Goal: Transaction & Acquisition: Purchase product/service

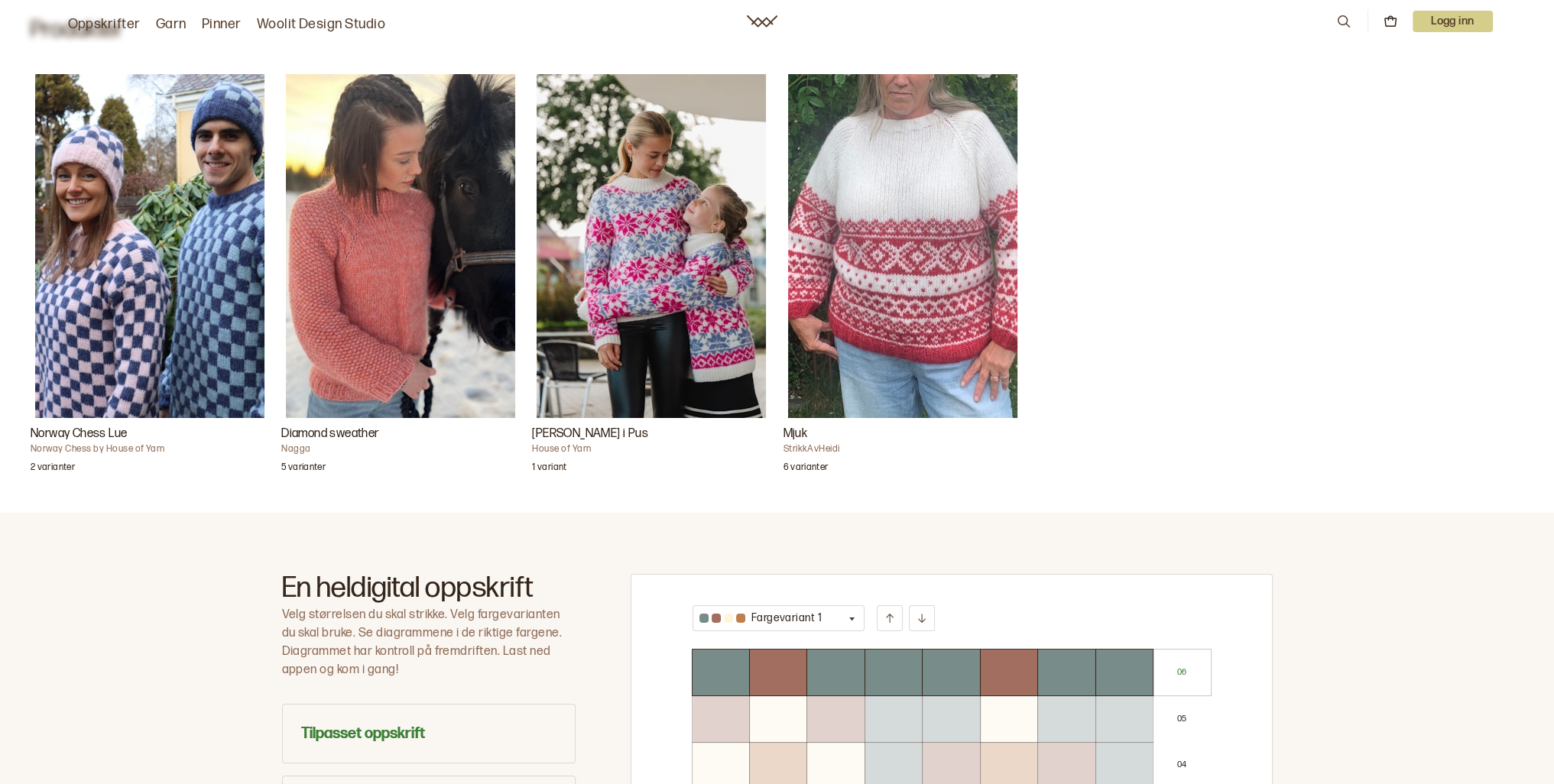
scroll to position [459, 0]
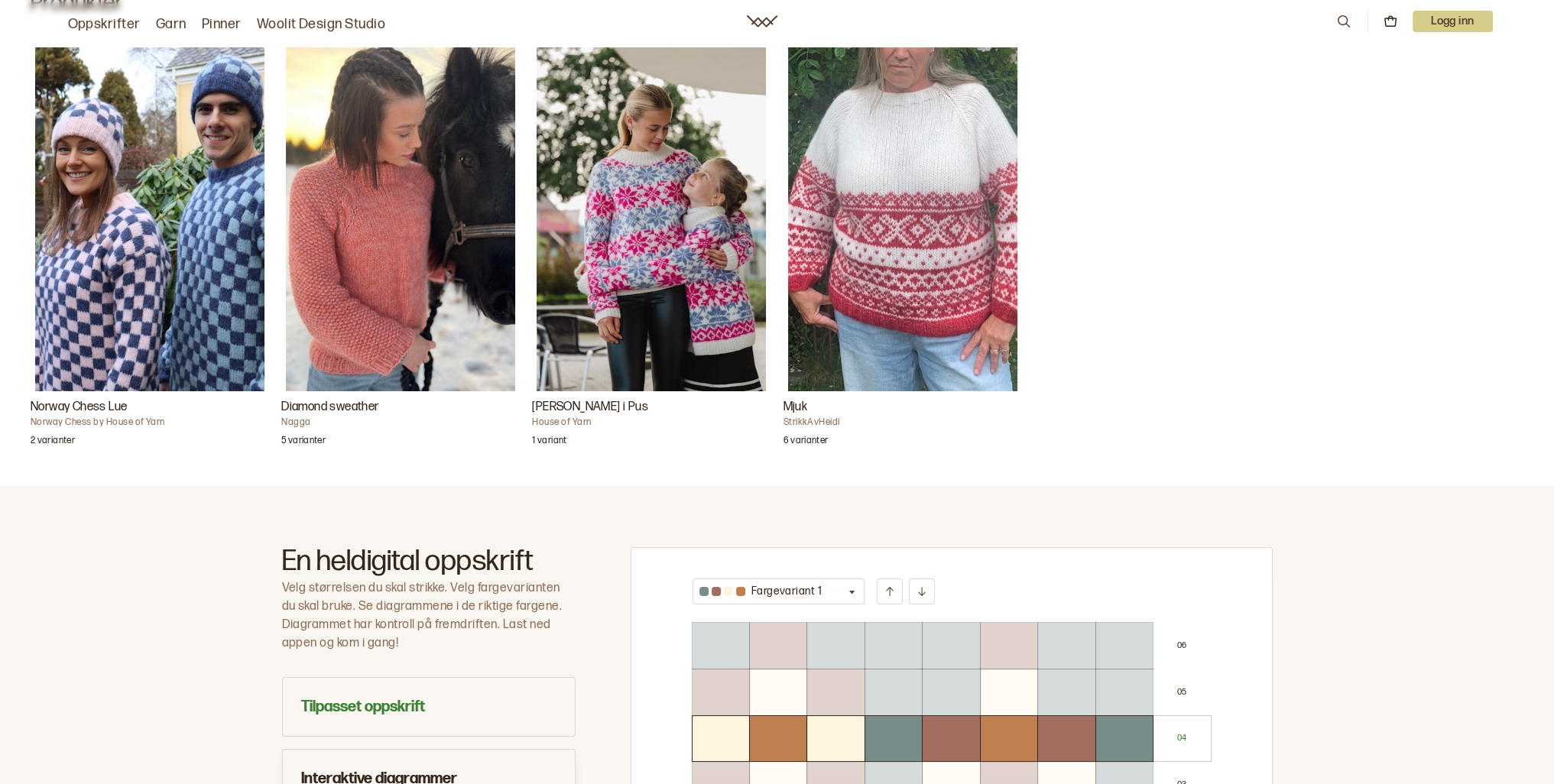
click at [679, 210] on img "Carly Genser i Pus" at bounding box center [651, 220] width 230 height 344
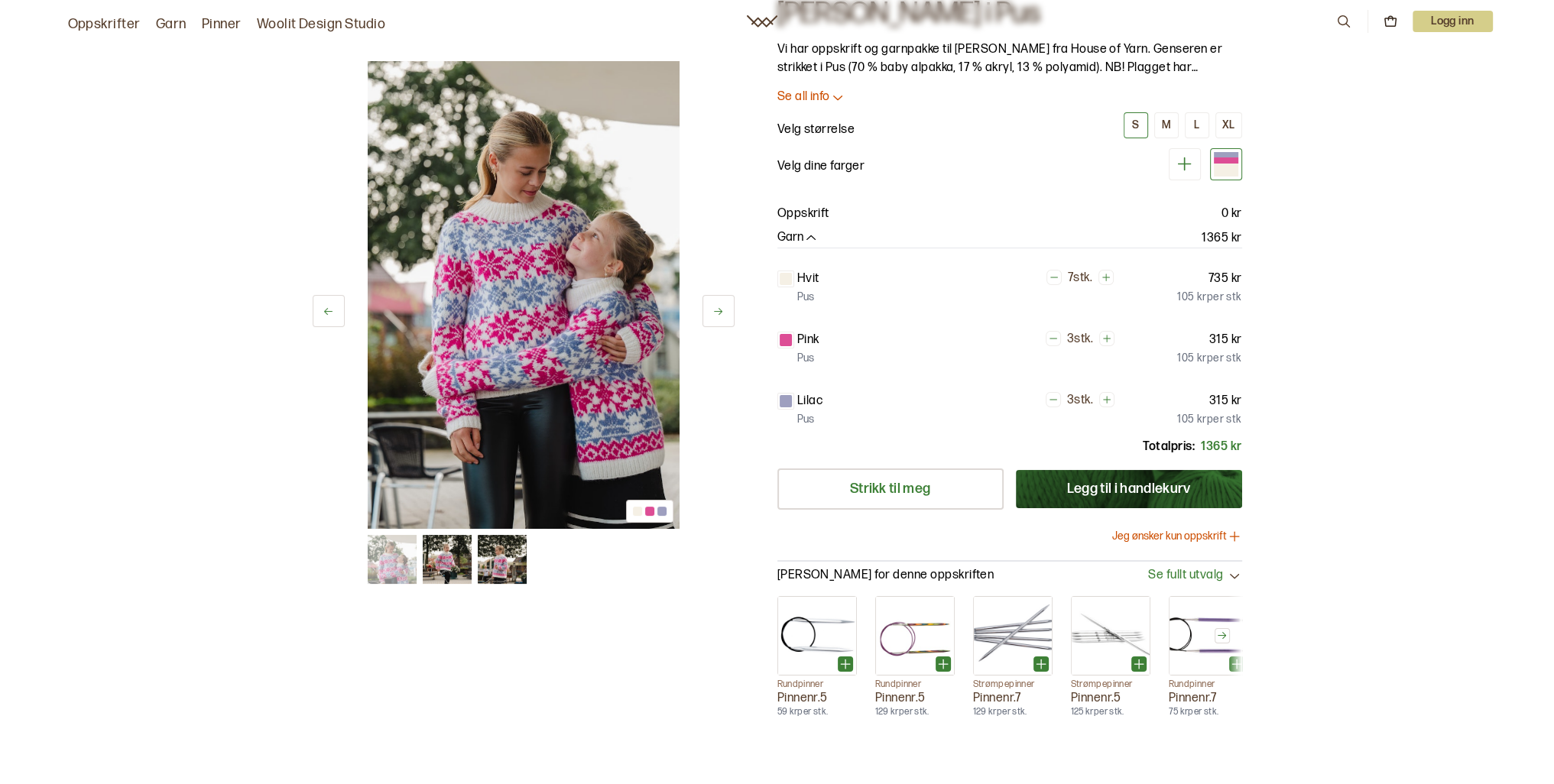
scroll to position [153, 0]
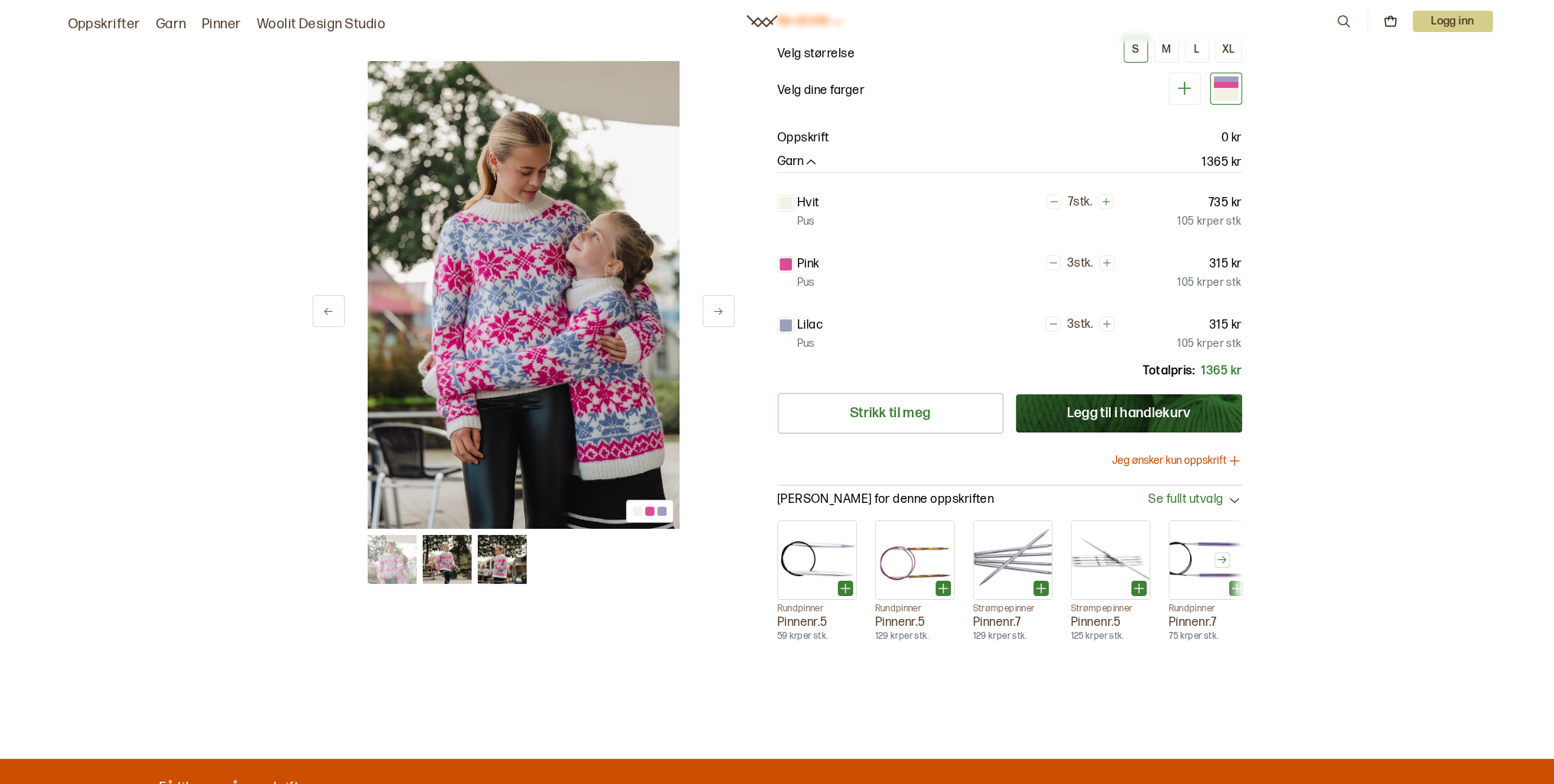
click at [1169, 458] on button "Jeg ønsker kun oppskrift" at bounding box center [1177, 461] width 130 height 16
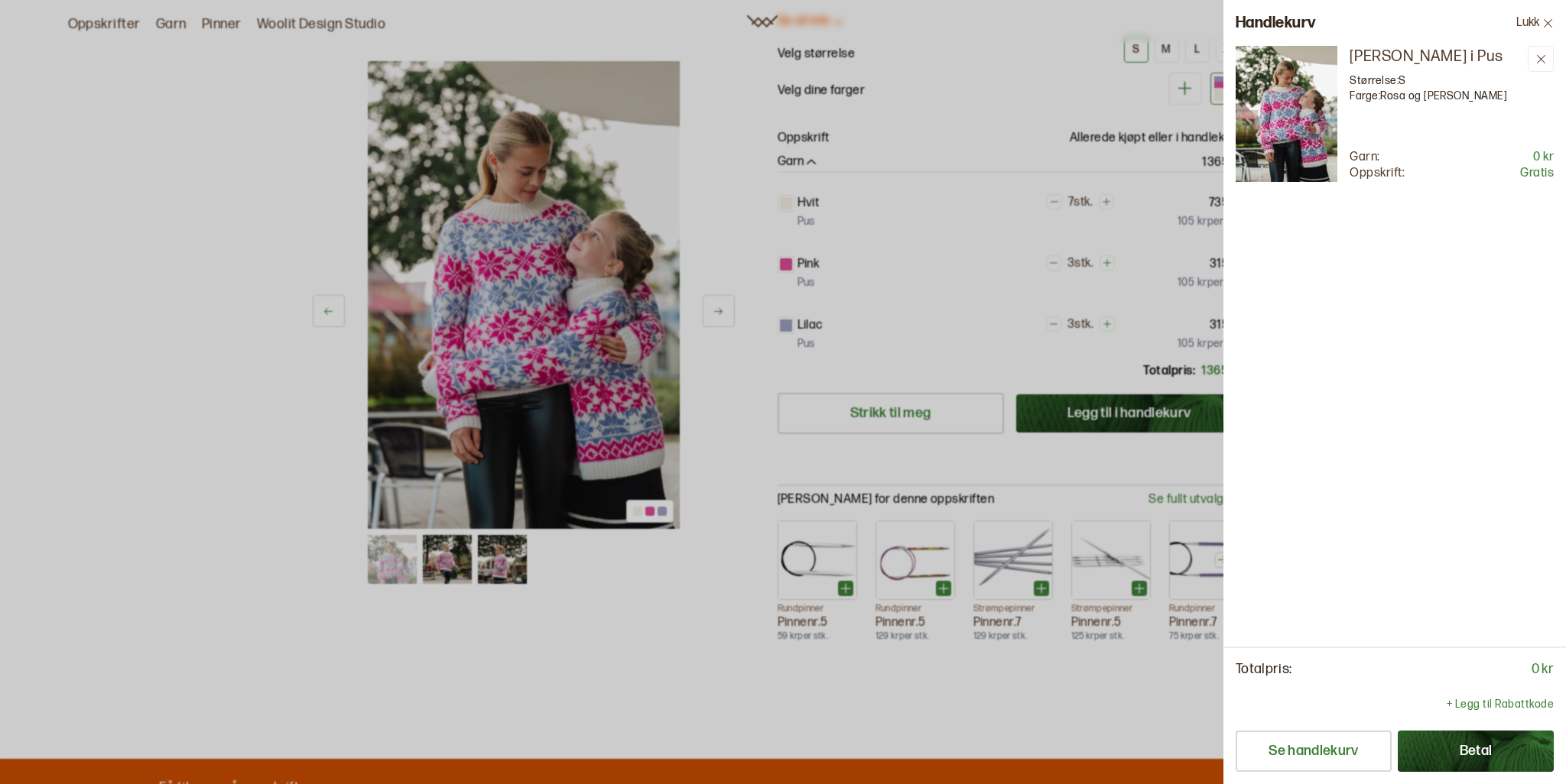
click at [1547, 22] on icon at bounding box center [1547, 23] width 9 height 9
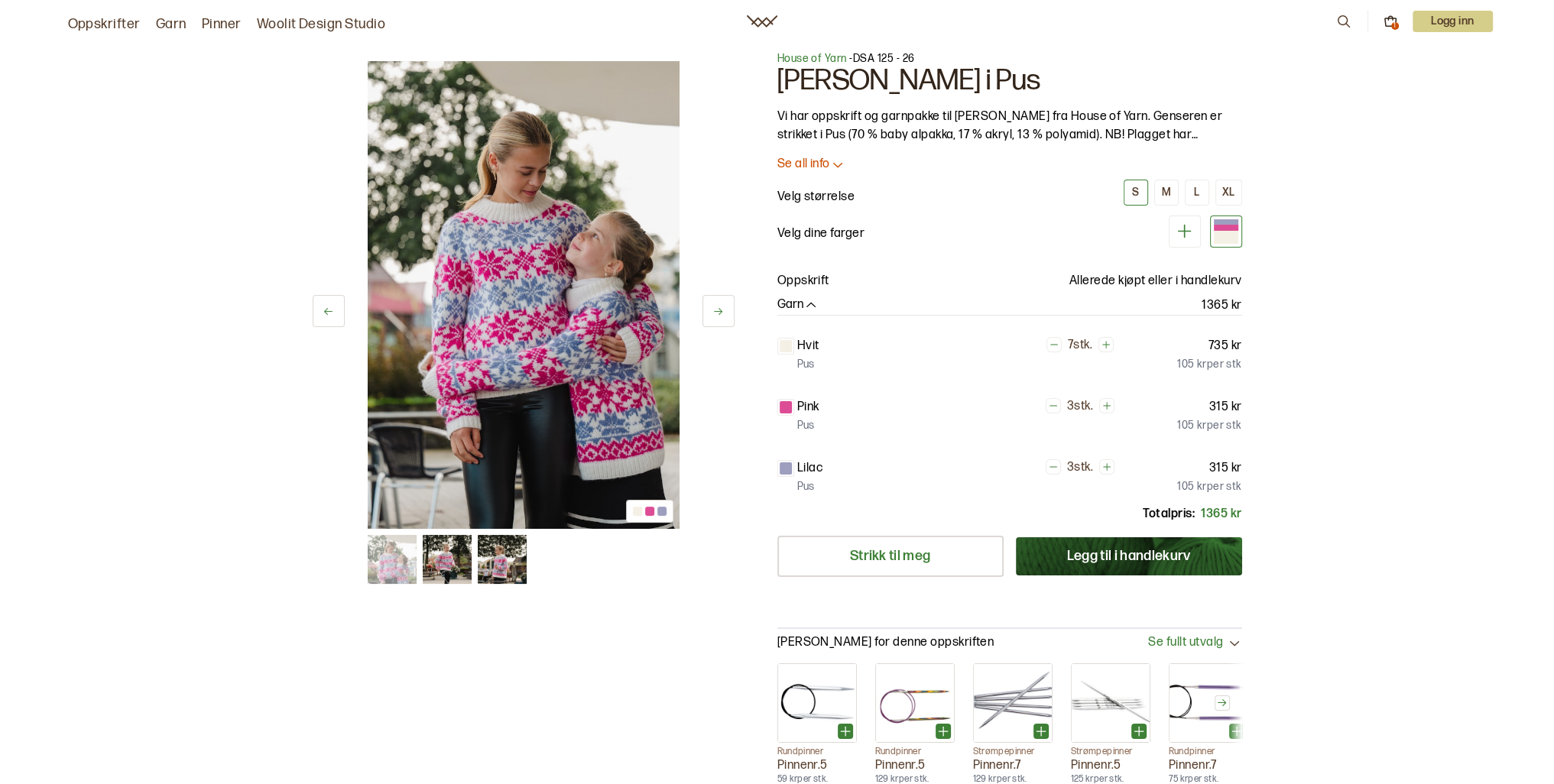
scroll to position [0, 0]
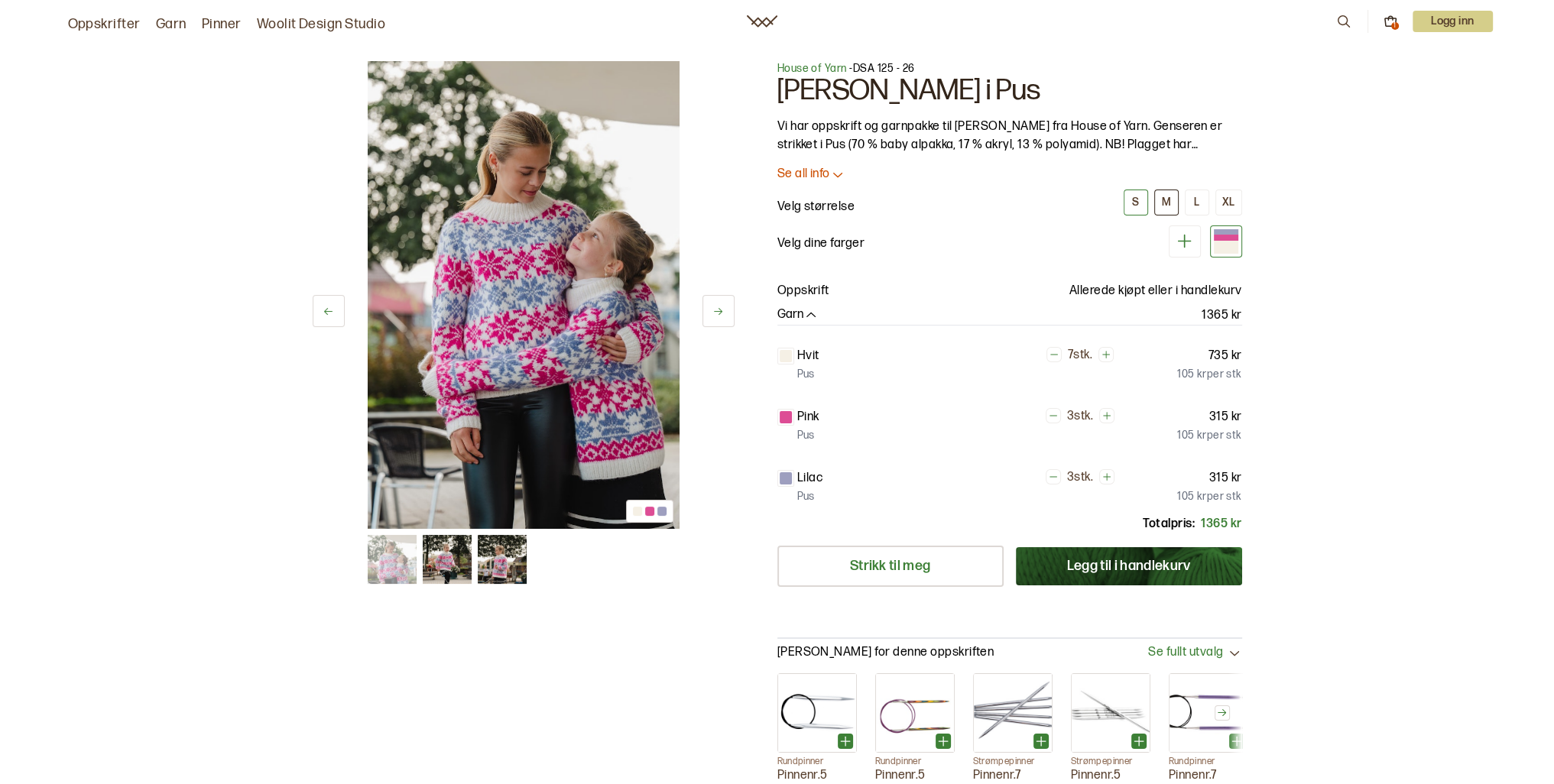
click at [1169, 193] on button "M" at bounding box center [1166, 202] width 24 height 26
click at [1385, 17] on icon at bounding box center [1391, 22] width 14 height 14
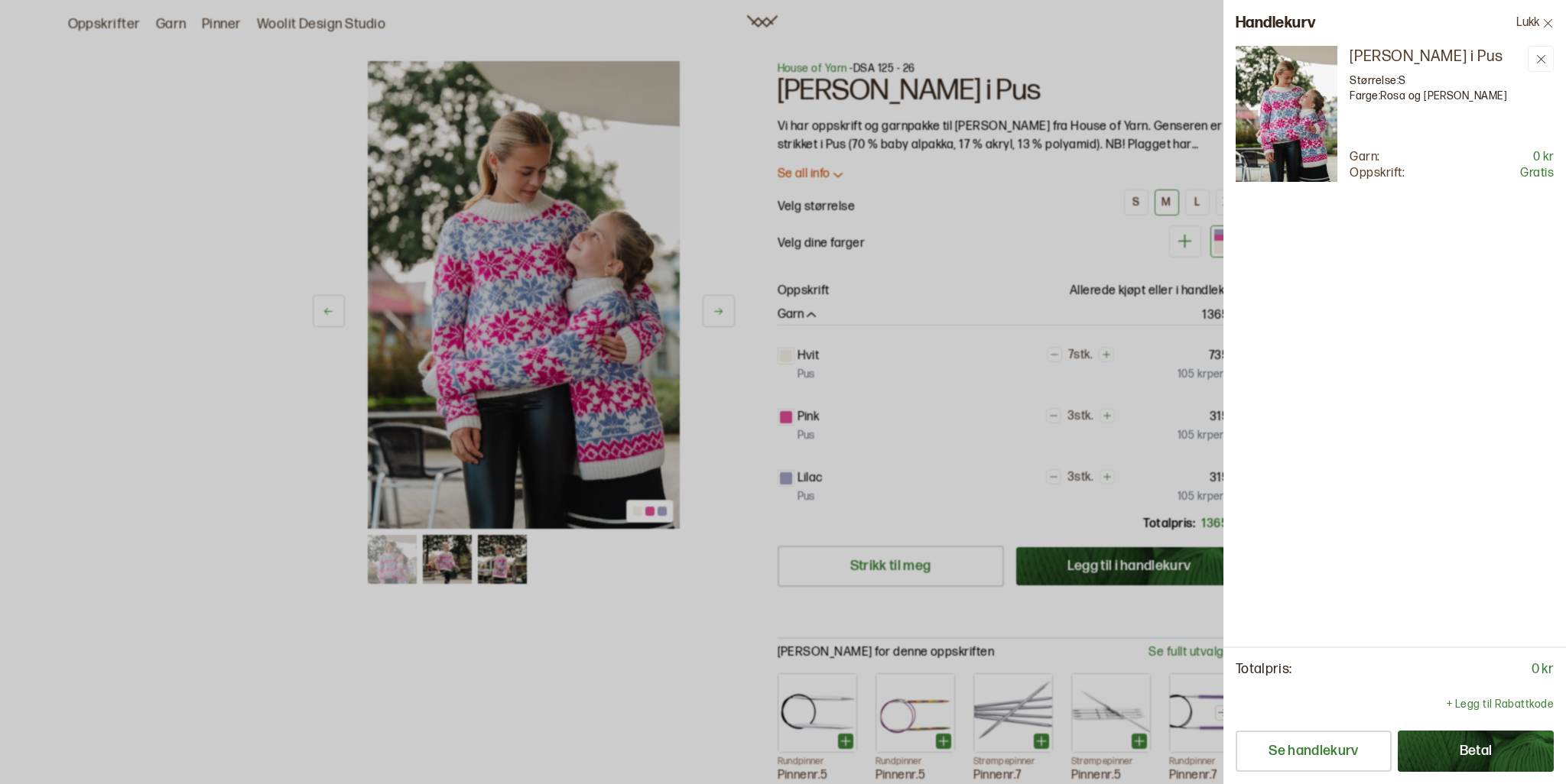
click at [1487, 750] on button "Betal" at bounding box center [1476, 751] width 156 height 41
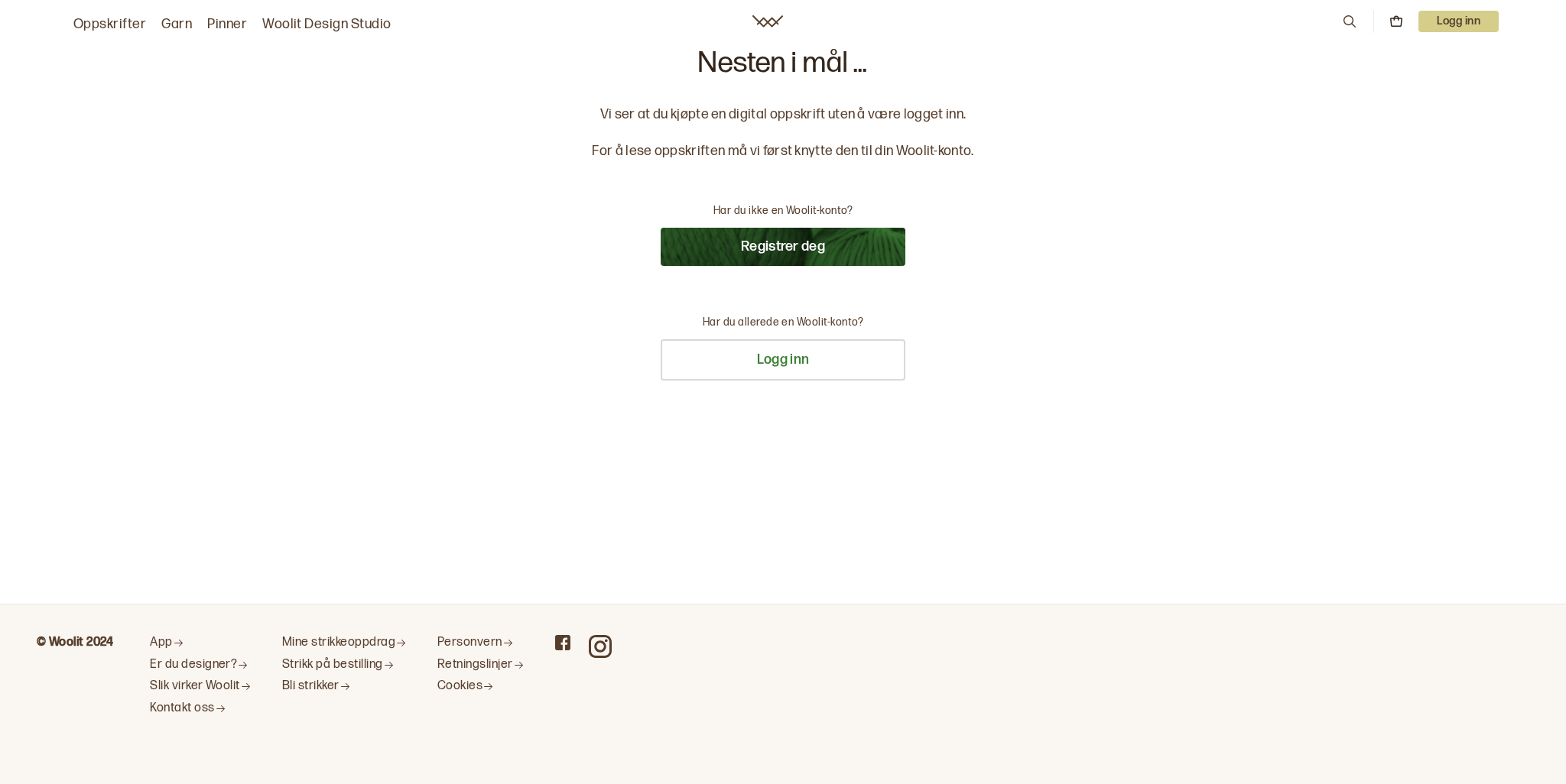
click at [808, 251] on button "Registrer deg" at bounding box center [783, 247] width 245 height 38
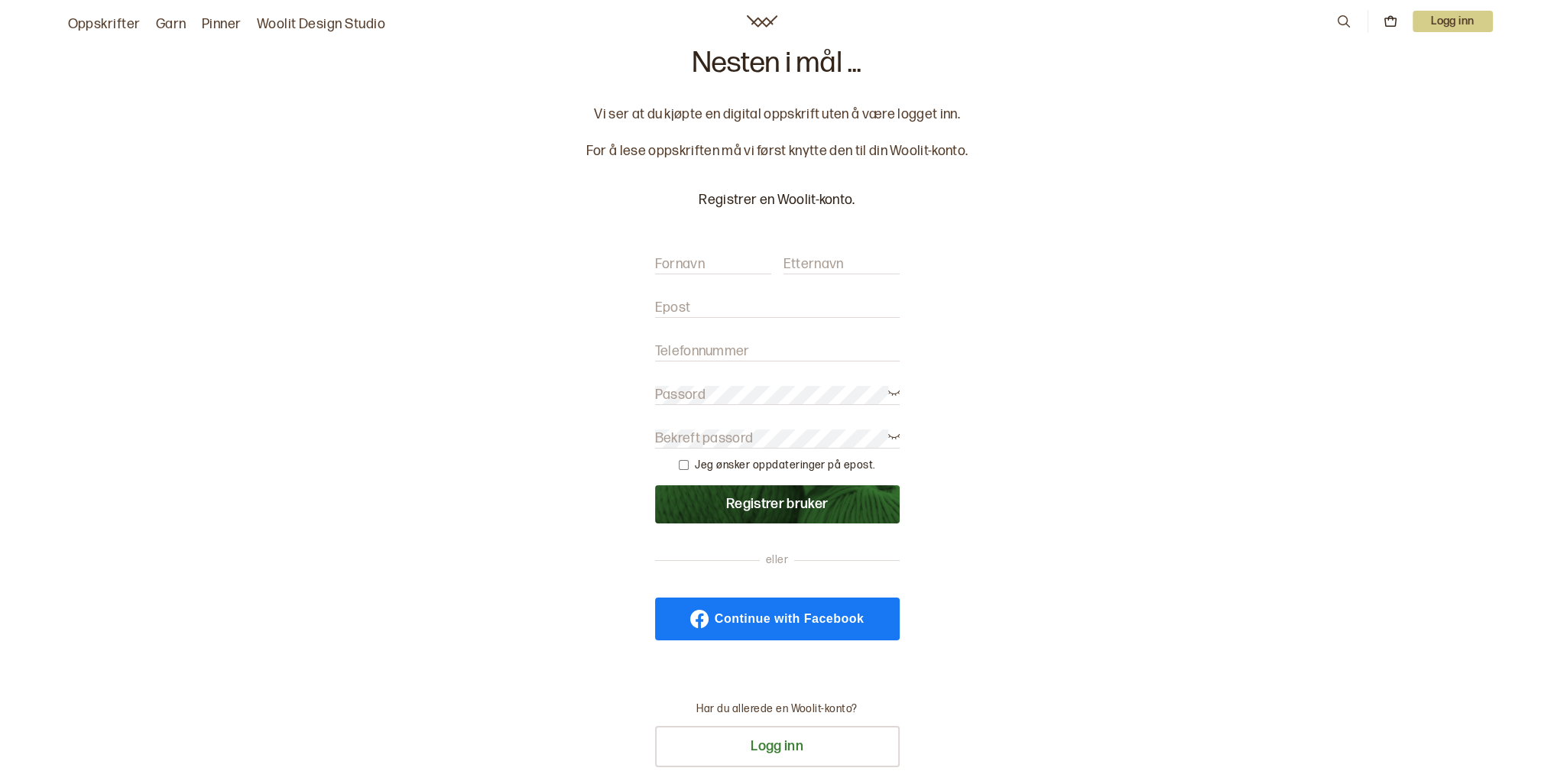
click at [730, 258] on input "Fornavn" at bounding box center [712, 265] width 116 height 19
type input "siv"
click at [833, 257] on label "Etternavn" at bounding box center [814, 265] width 61 height 19
click at [833, 257] on input "Etternavn" at bounding box center [841, 265] width 116 height 19
type input "schjerpen"
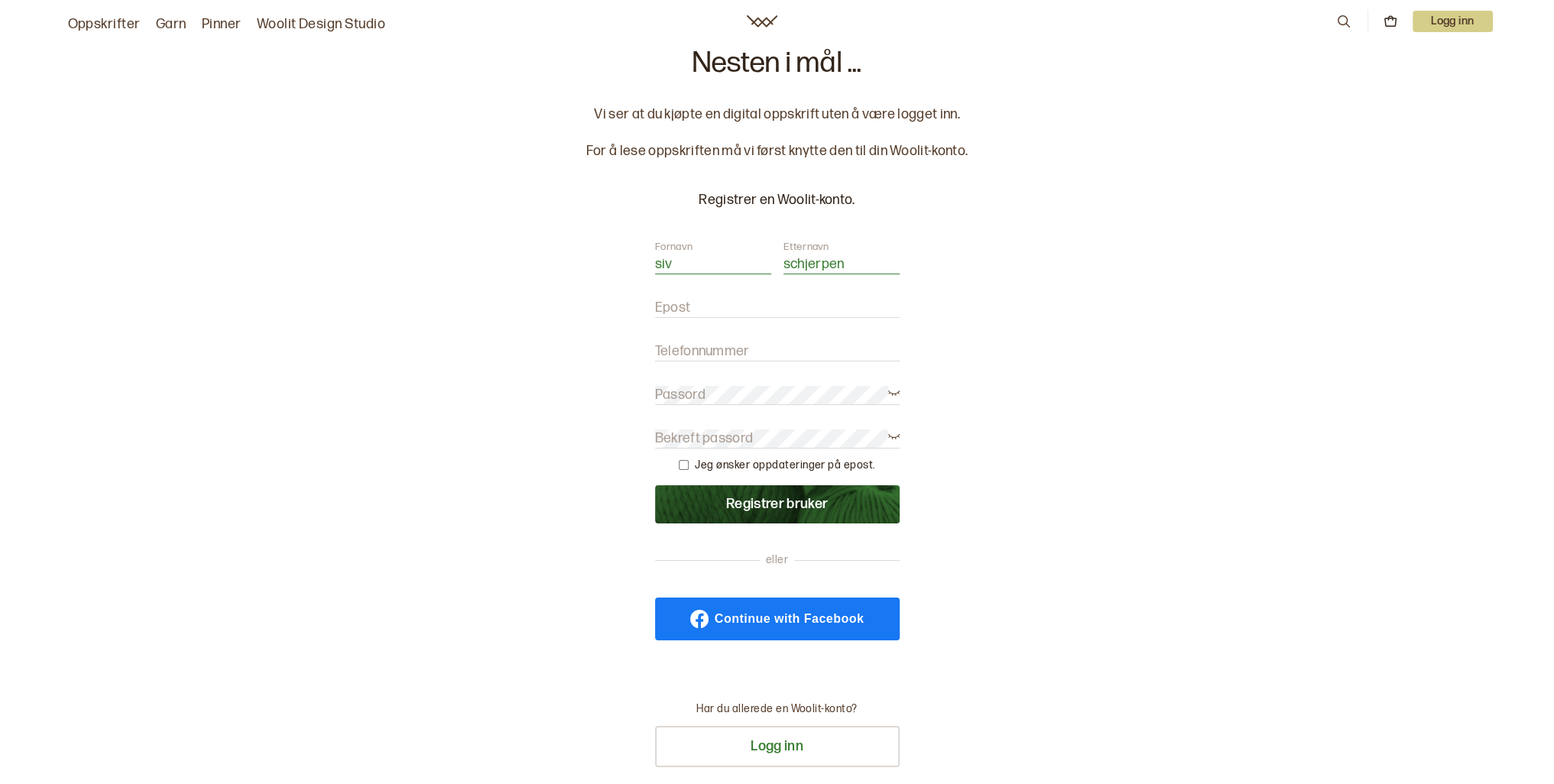
click at [846, 315] on input "Epost" at bounding box center [777, 308] width 244 height 19
type input "siv.agnes.esekielsen@gmail.com"
click at [782, 348] on input "Telefonnummer" at bounding box center [777, 352] width 244 height 19
type input "92341993"
click at [695, 436] on label "Bekreft passord" at bounding box center [704, 439] width 99 height 19
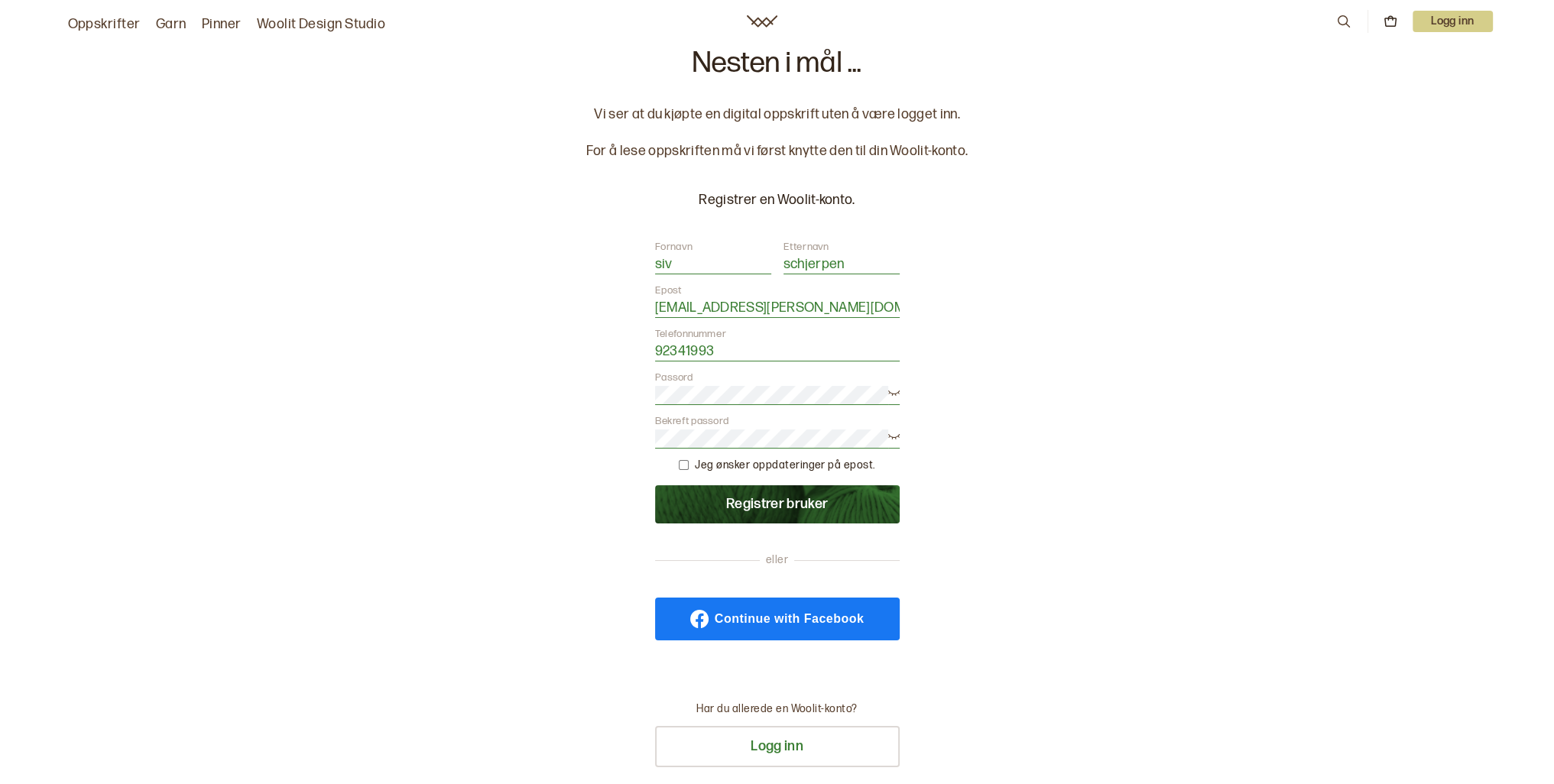
click at [1101, 445] on div "Nesten i mål ... Vi ser at du kjøpte en digital oppskrift uten å være logget in…" at bounding box center [777, 438] width 1554 height 877
click at [687, 466] on input "checkbox" at bounding box center [684, 465] width 10 height 10
checkbox input "true"
click at [743, 505] on button "Registrer bruker" at bounding box center [777, 504] width 244 height 38
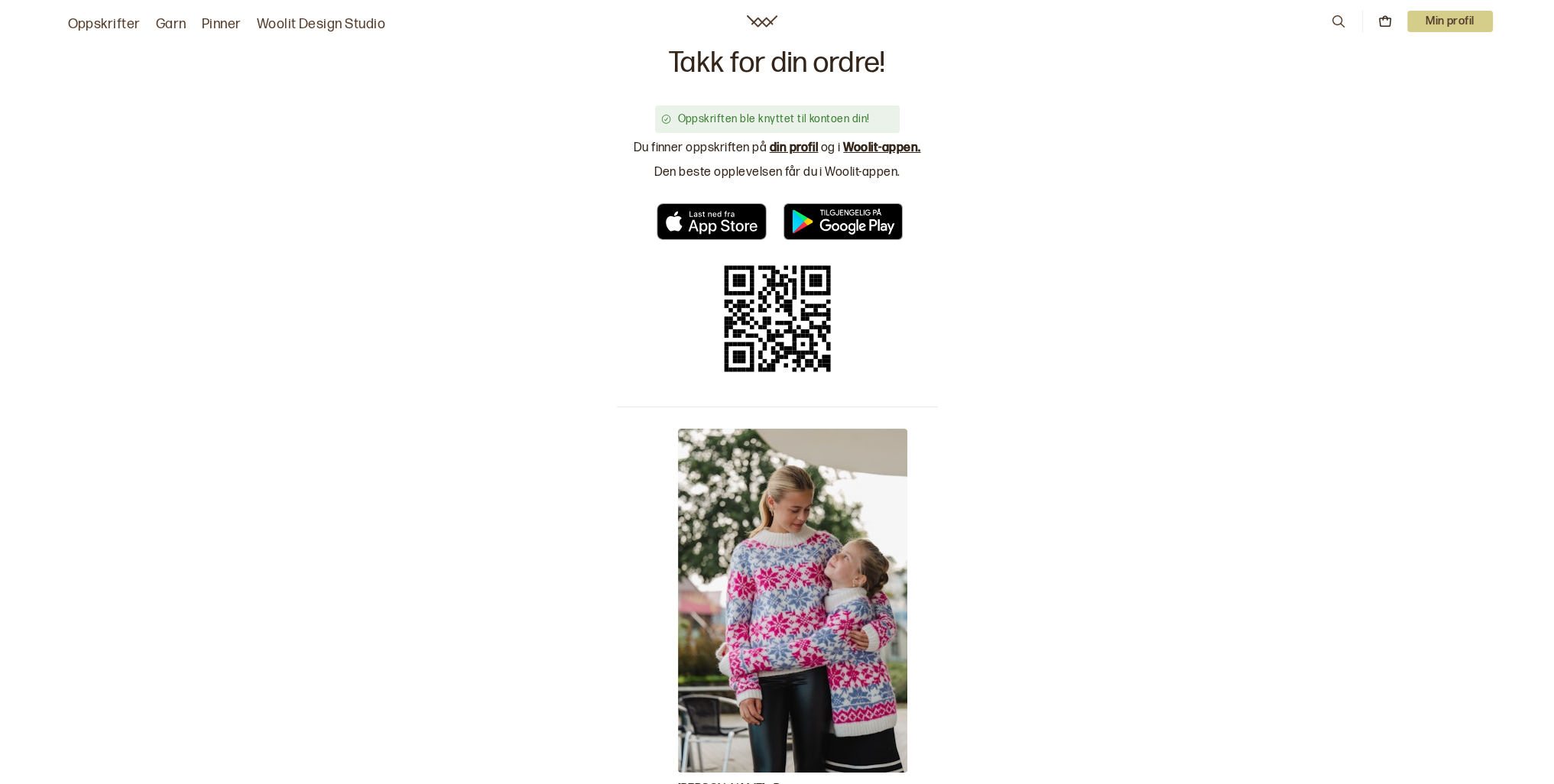
click at [810, 148] on link "din profil" at bounding box center [794, 148] width 49 height 15
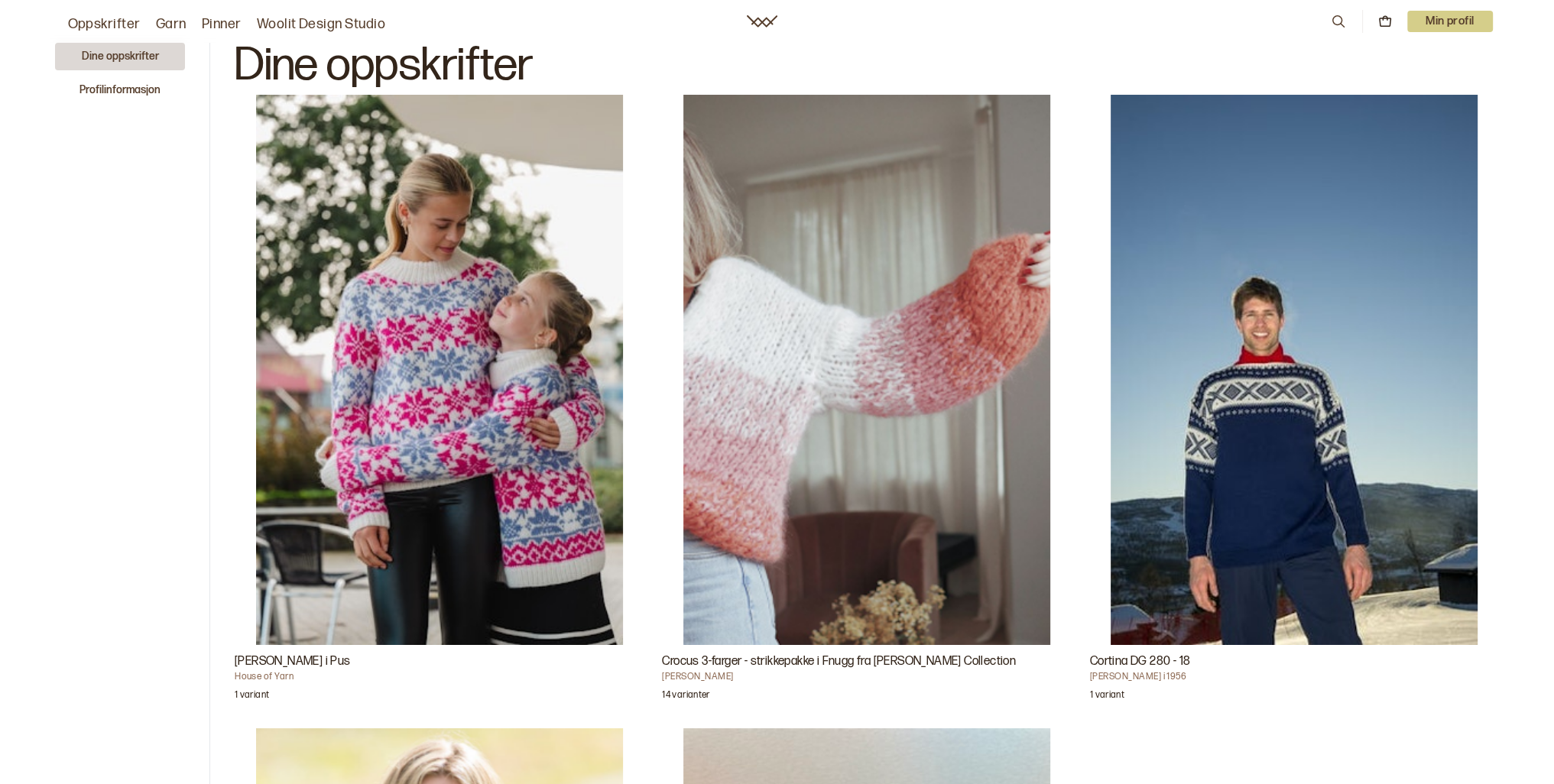
click at [1486, 14] on p "Min profil" at bounding box center [1450, 21] width 86 height 21
click at [1402, 67] on span "Profil" at bounding box center [1398, 62] width 28 height 15
click at [469, 499] on img "Carly Genser i Pus" at bounding box center [439, 370] width 367 height 550
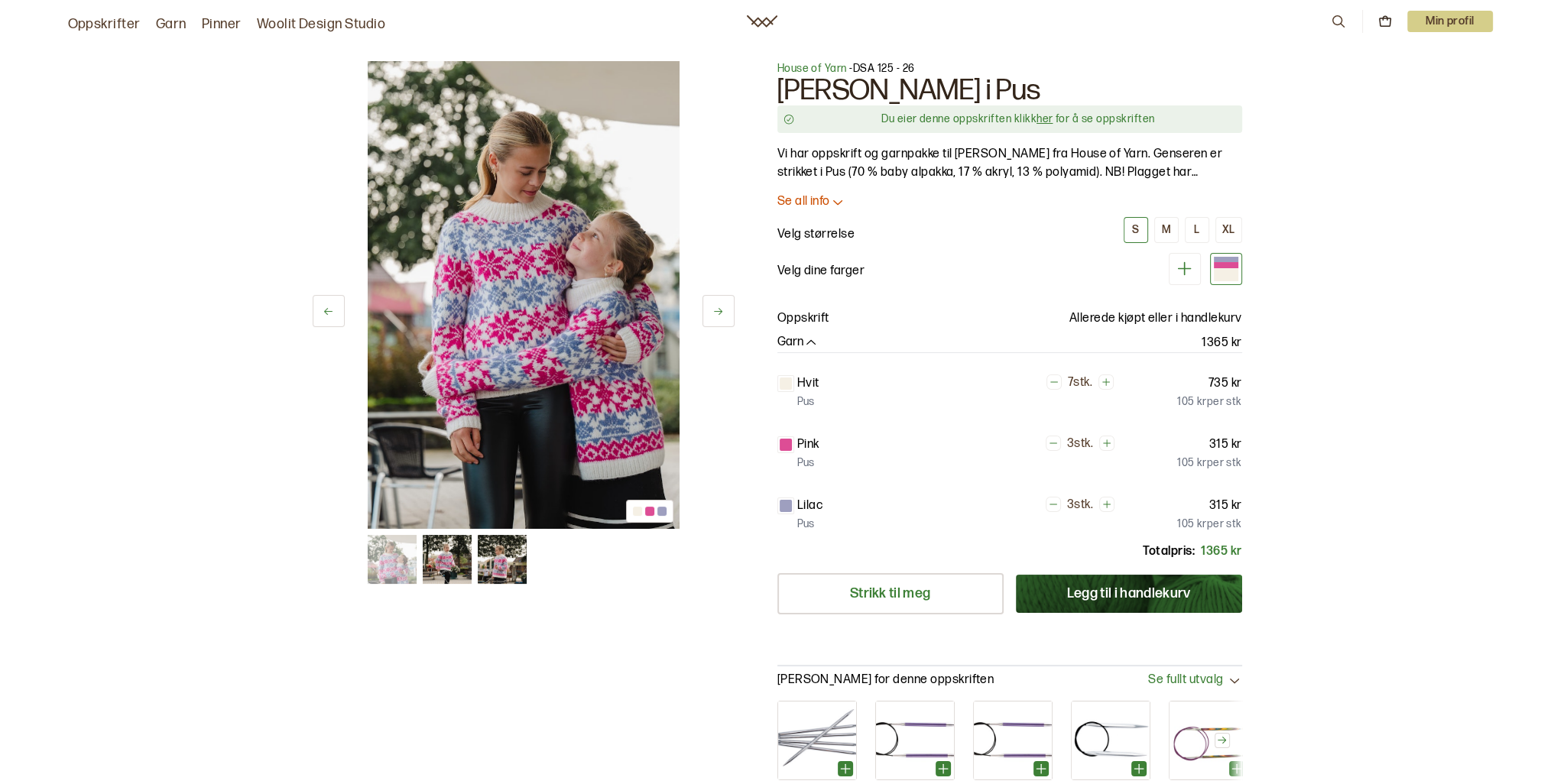
click at [1456, 22] on p "Min profil" at bounding box center [1450, 21] width 86 height 21
click at [1398, 65] on span "Profil" at bounding box center [1398, 62] width 28 height 15
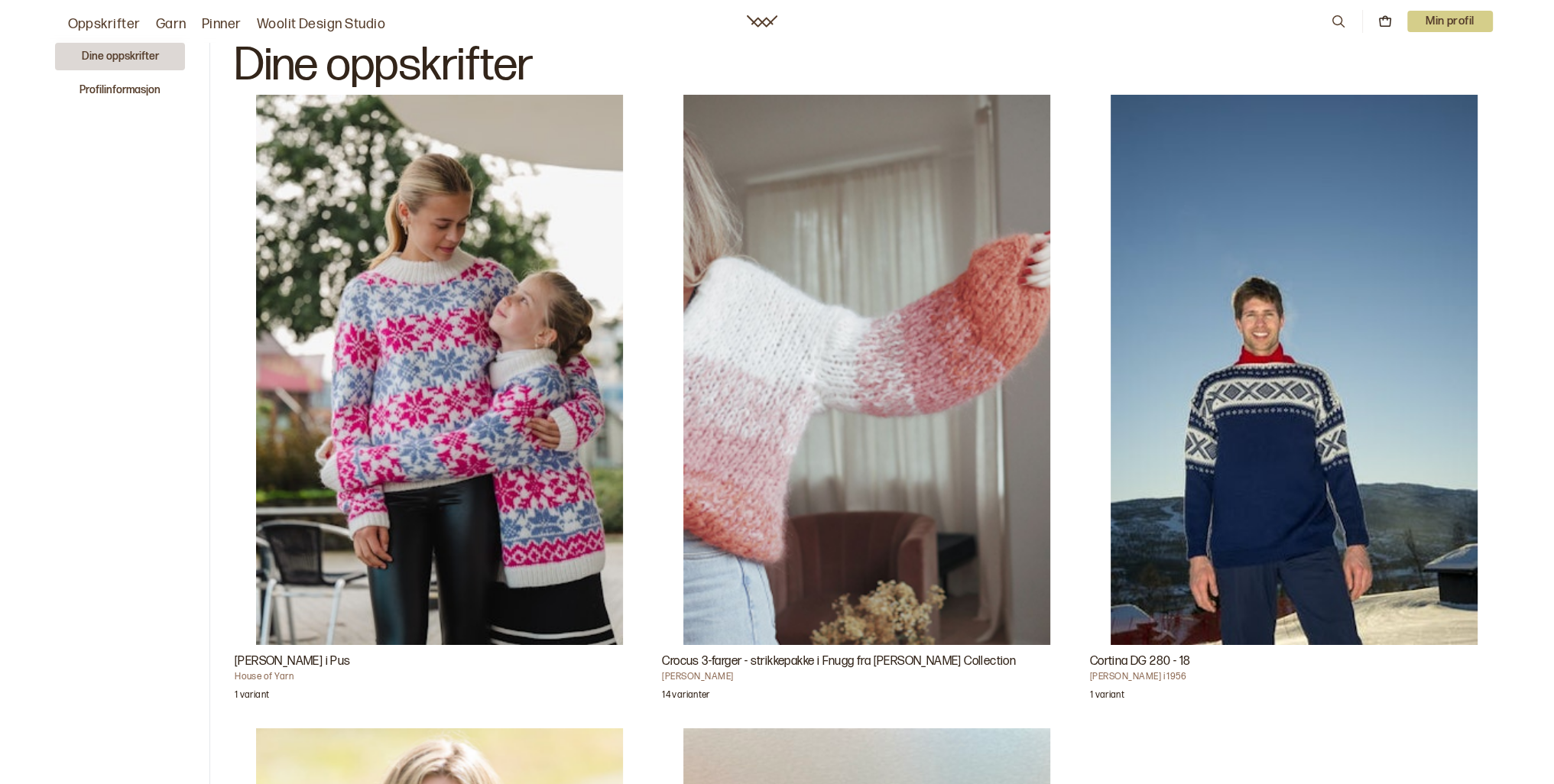
click at [113, 47] on button "Dine oppskrifter" at bounding box center [120, 56] width 130 height 27
click at [107, 57] on button "Dine oppskrifter" at bounding box center [120, 56] width 130 height 27
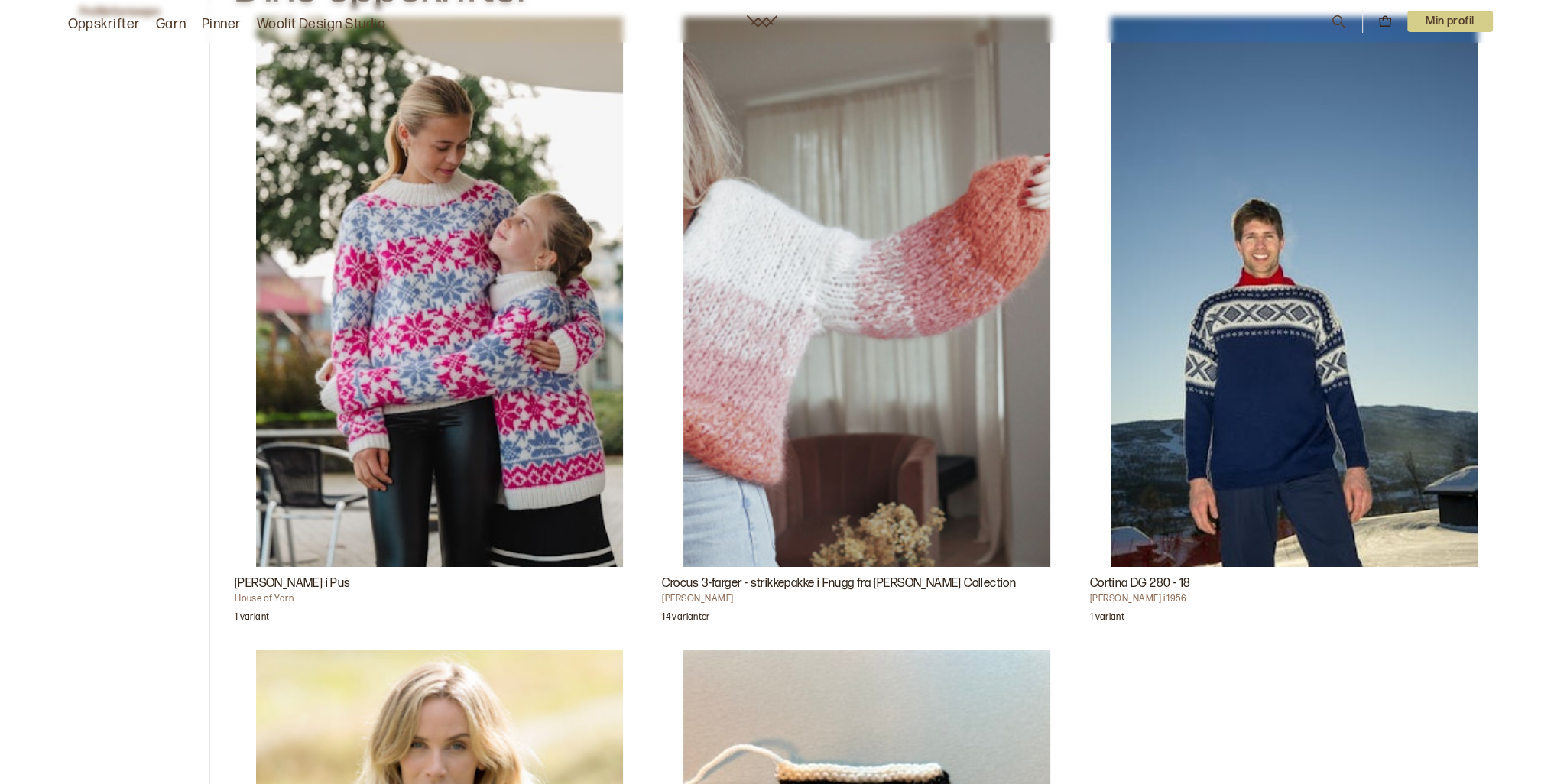
scroll to position [306, 0]
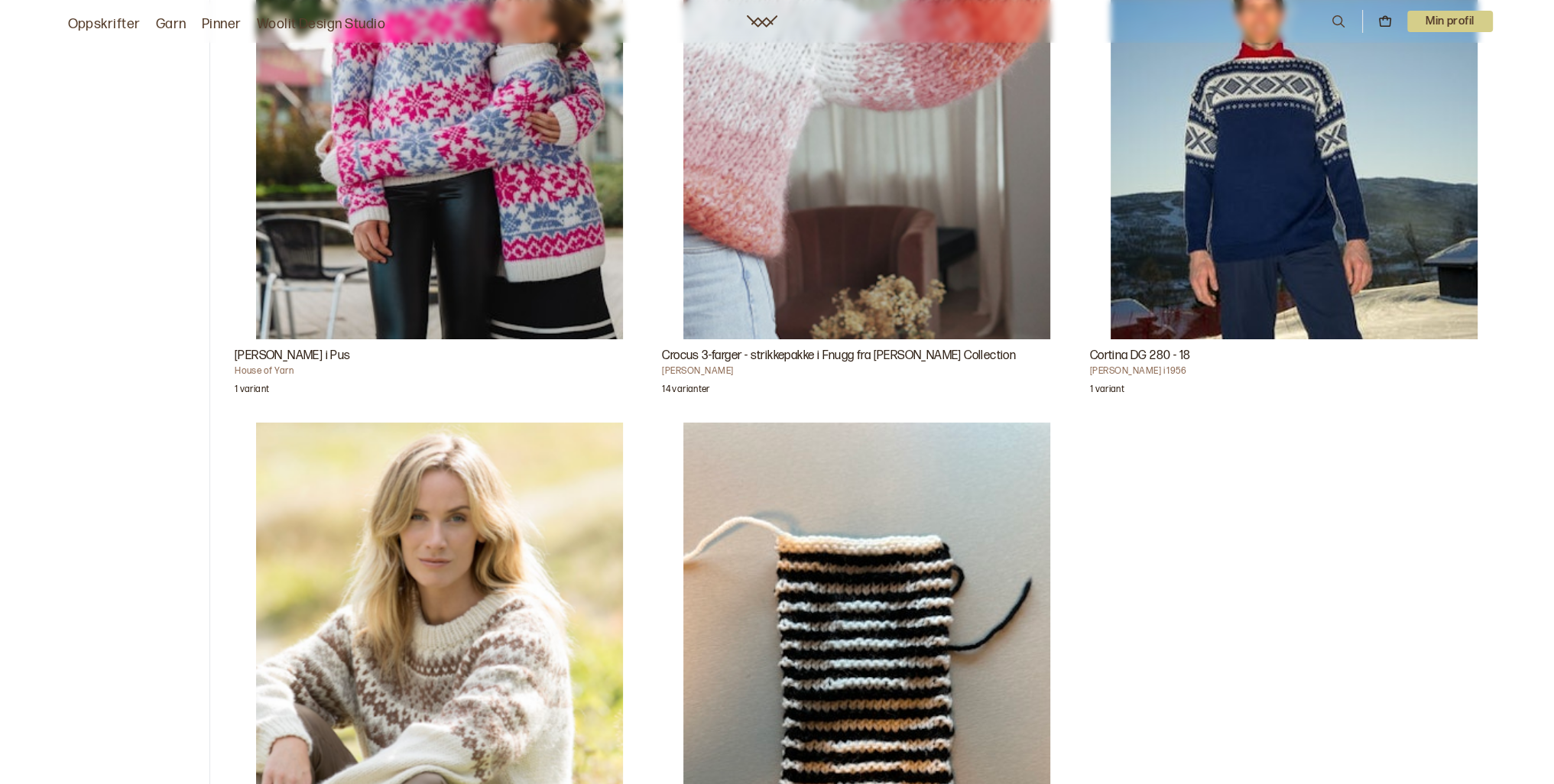
click at [248, 392] on p "1 variant" at bounding box center [251, 392] width 34 height 16
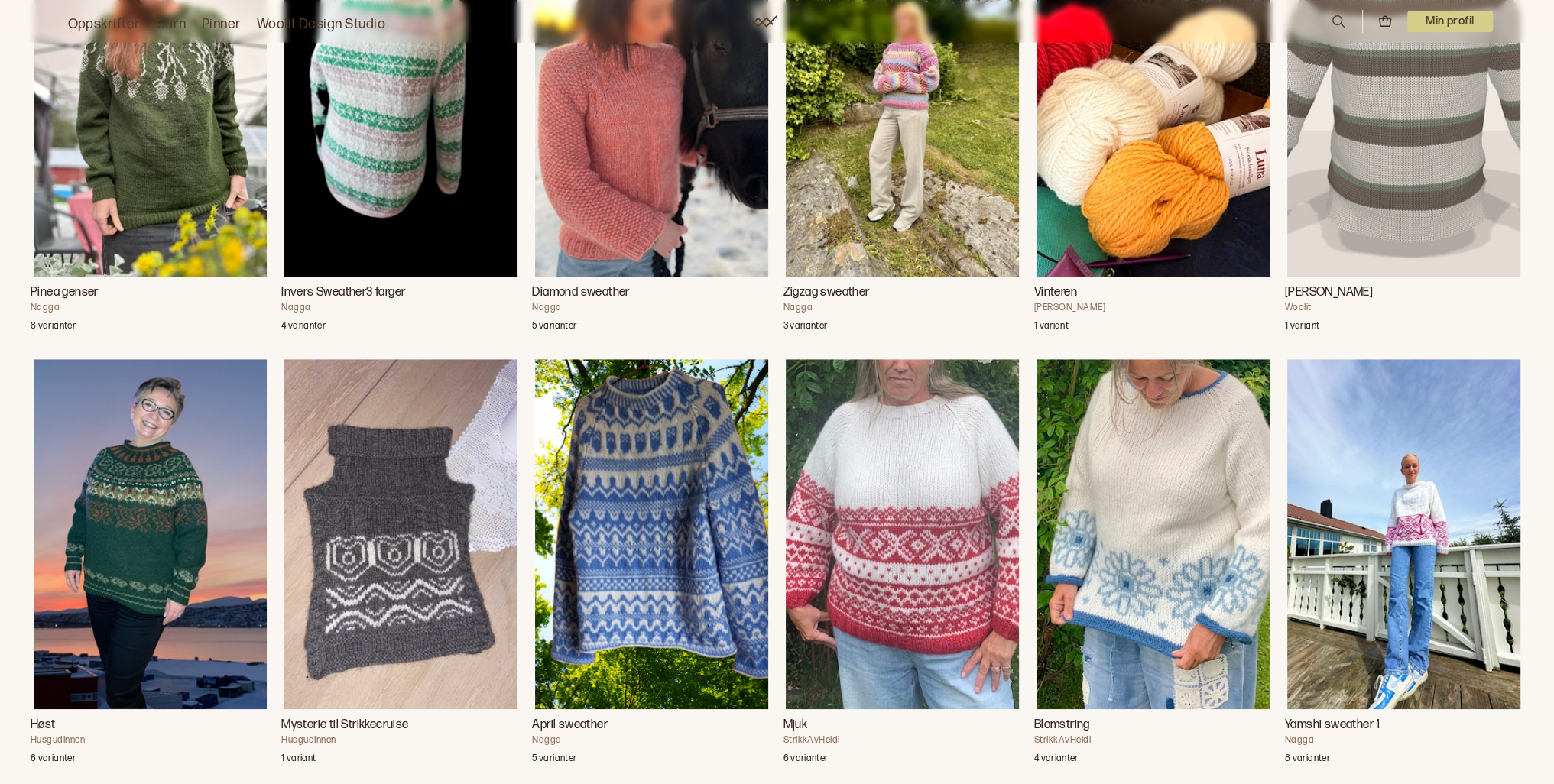
scroll to position [993, 0]
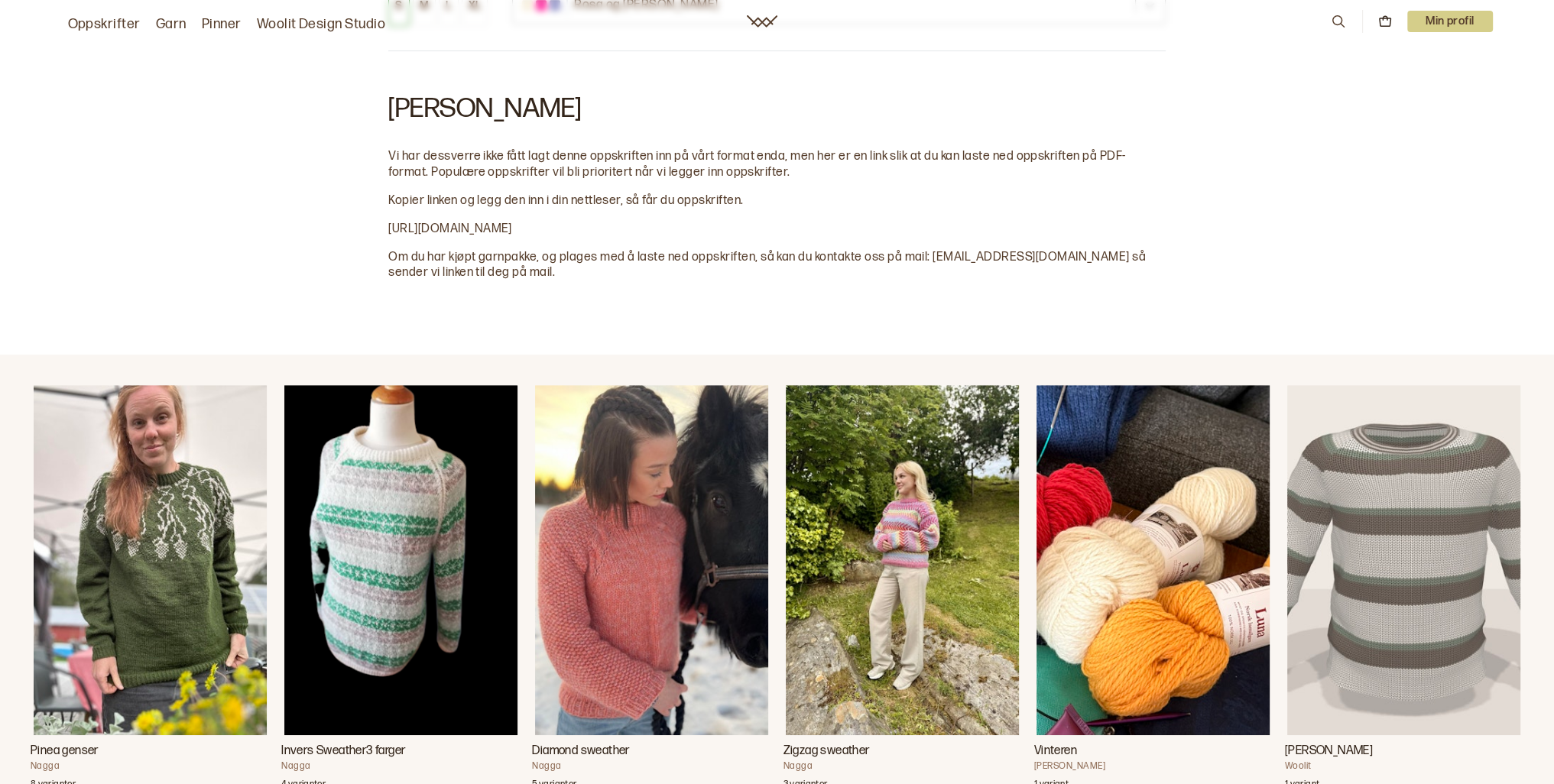
drag, startPoint x: 817, startPoint y: 228, endPoint x: 385, endPoint y: 227, distance: 432.0
click at [385, 227] on div "Velg din variant S M L XL Rosa og lilla Carly Genser Vi har dessverre ikke fått…" at bounding box center [777, 114] width 1554 height 483
copy span "https://drive.google.com/file/d/1vkwt2OJakZaZFKVSjH7qXDRgycg3GEoP/view"
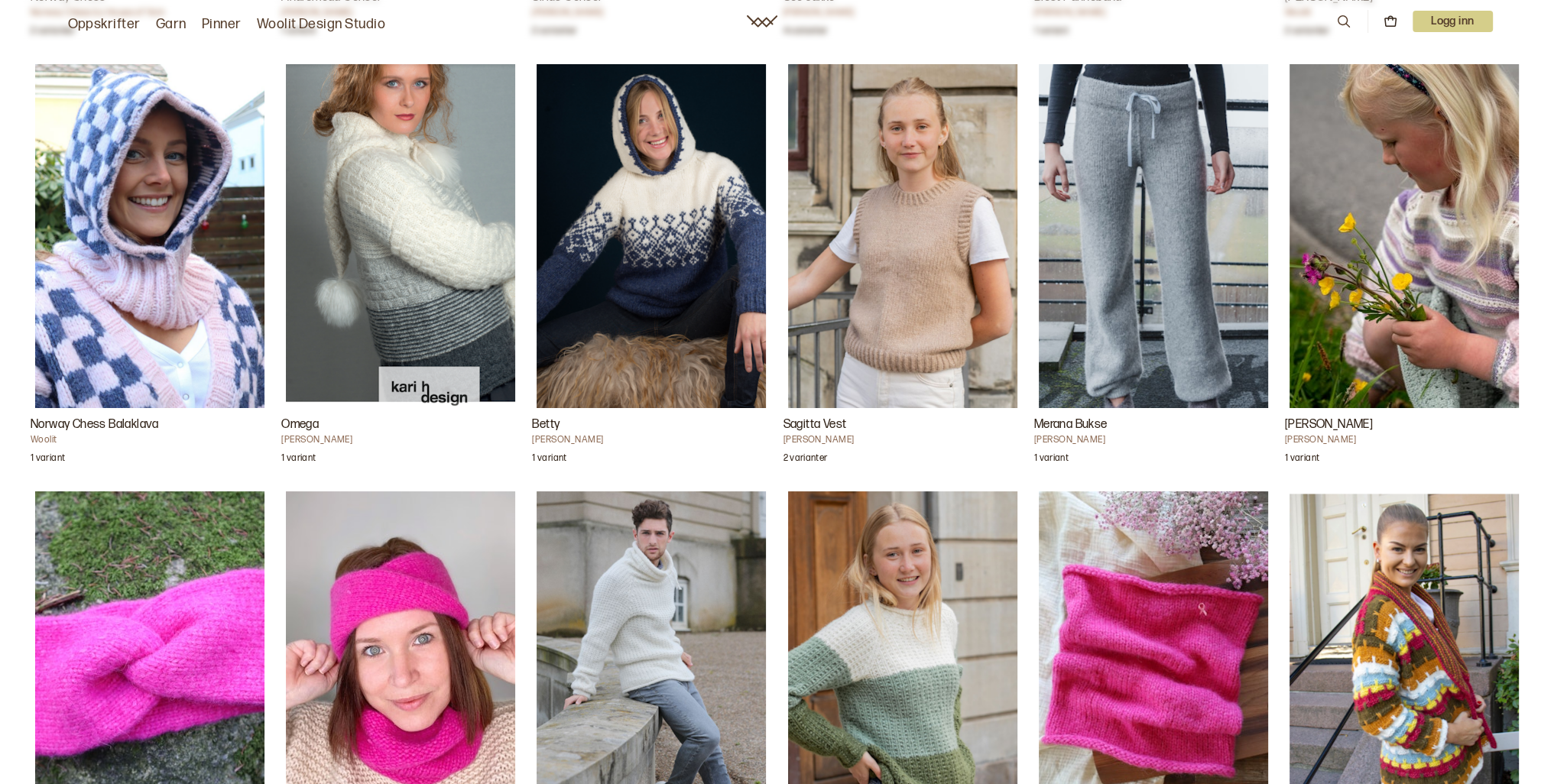
scroll to position [1988, 0]
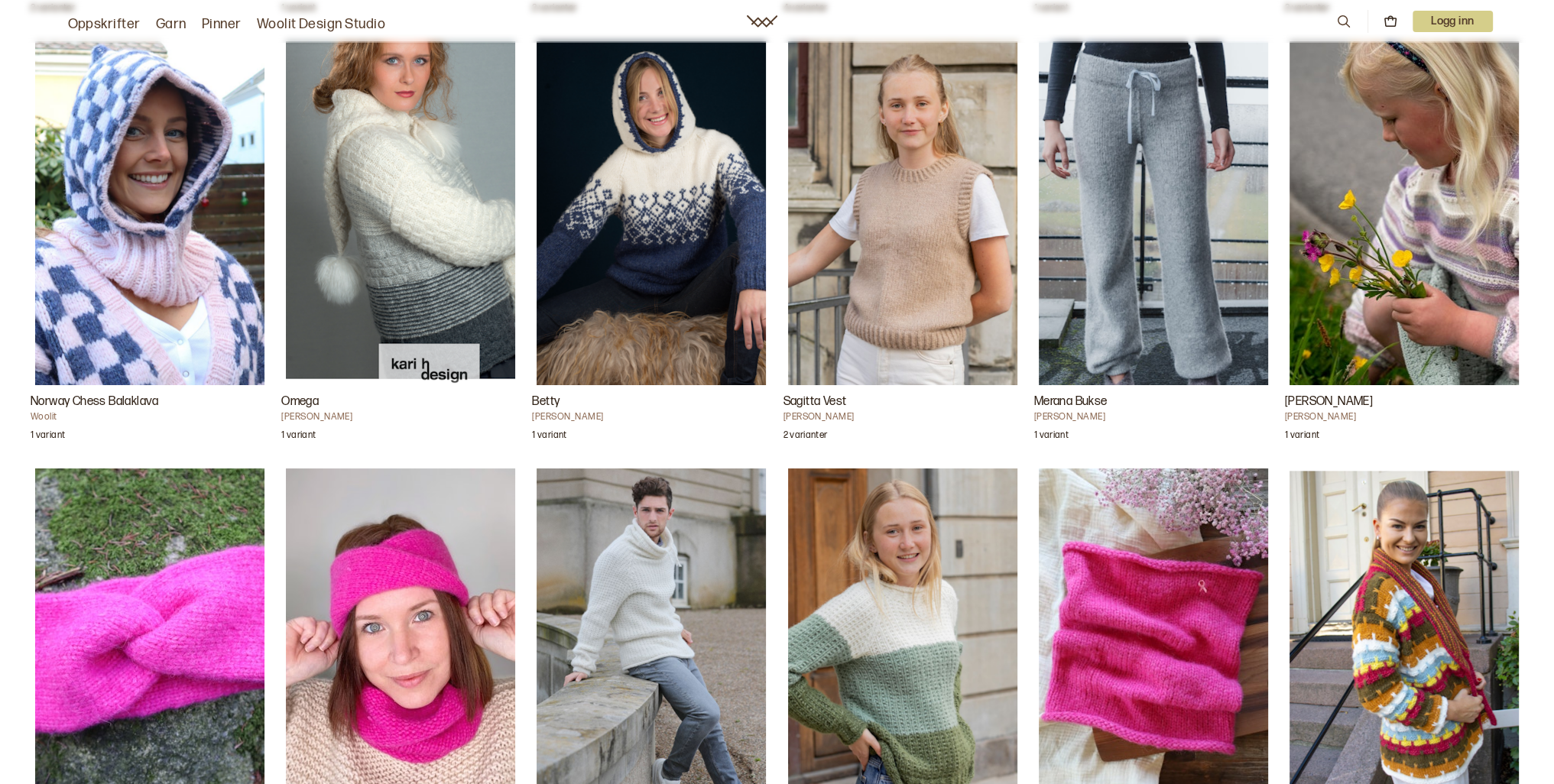
click at [1199, 295] on img "Merana Bukse" at bounding box center [1153, 213] width 230 height 344
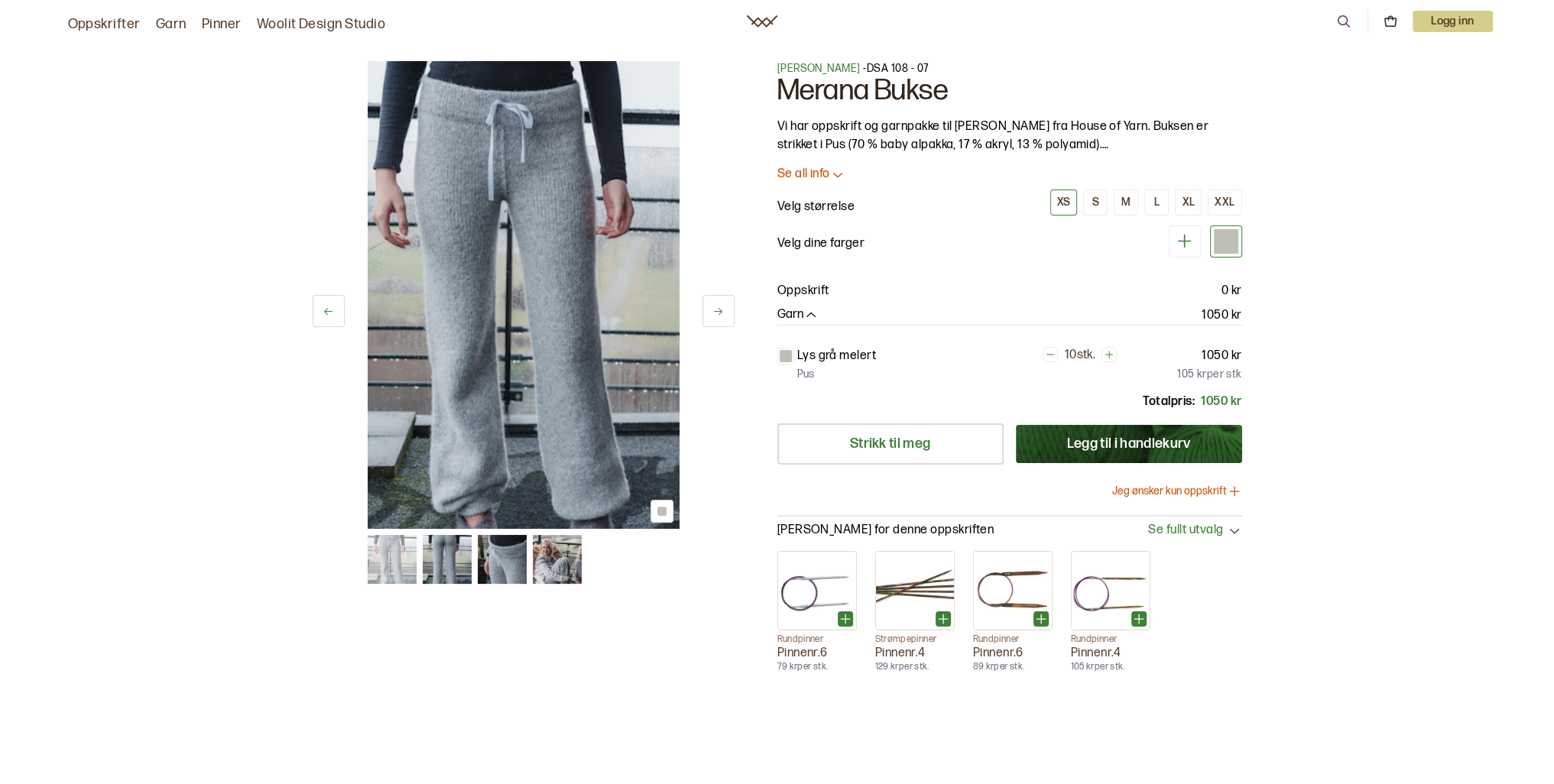
click at [1193, 496] on button "Jeg ønsker kun oppskrift" at bounding box center [1177, 492] width 130 height 16
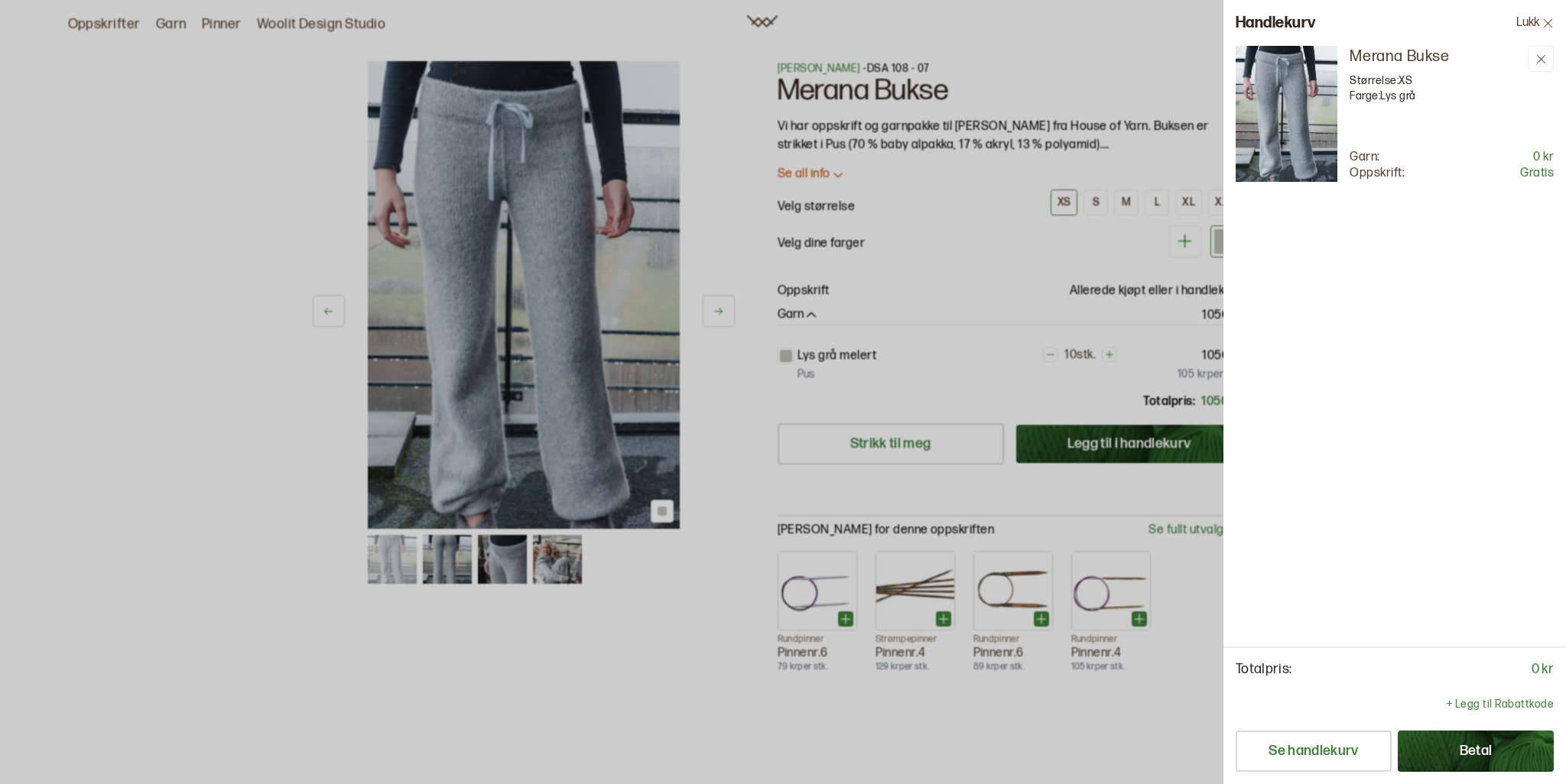
click at [1418, 760] on button "Betal" at bounding box center [1476, 751] width 156 height 41
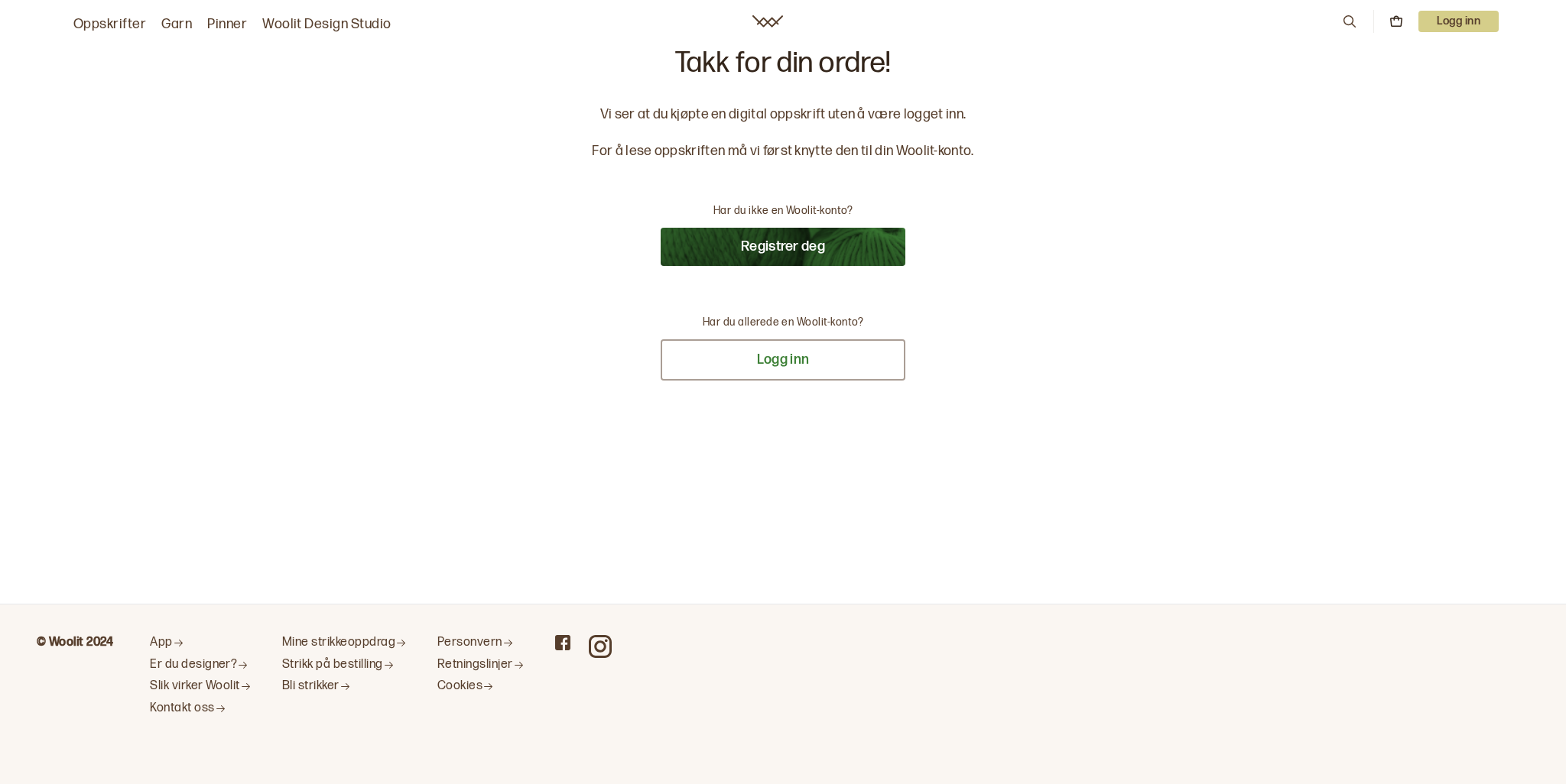
click at [808, 359] on button "Logg inn" at bounding box center [783, 360] width 245 height 41
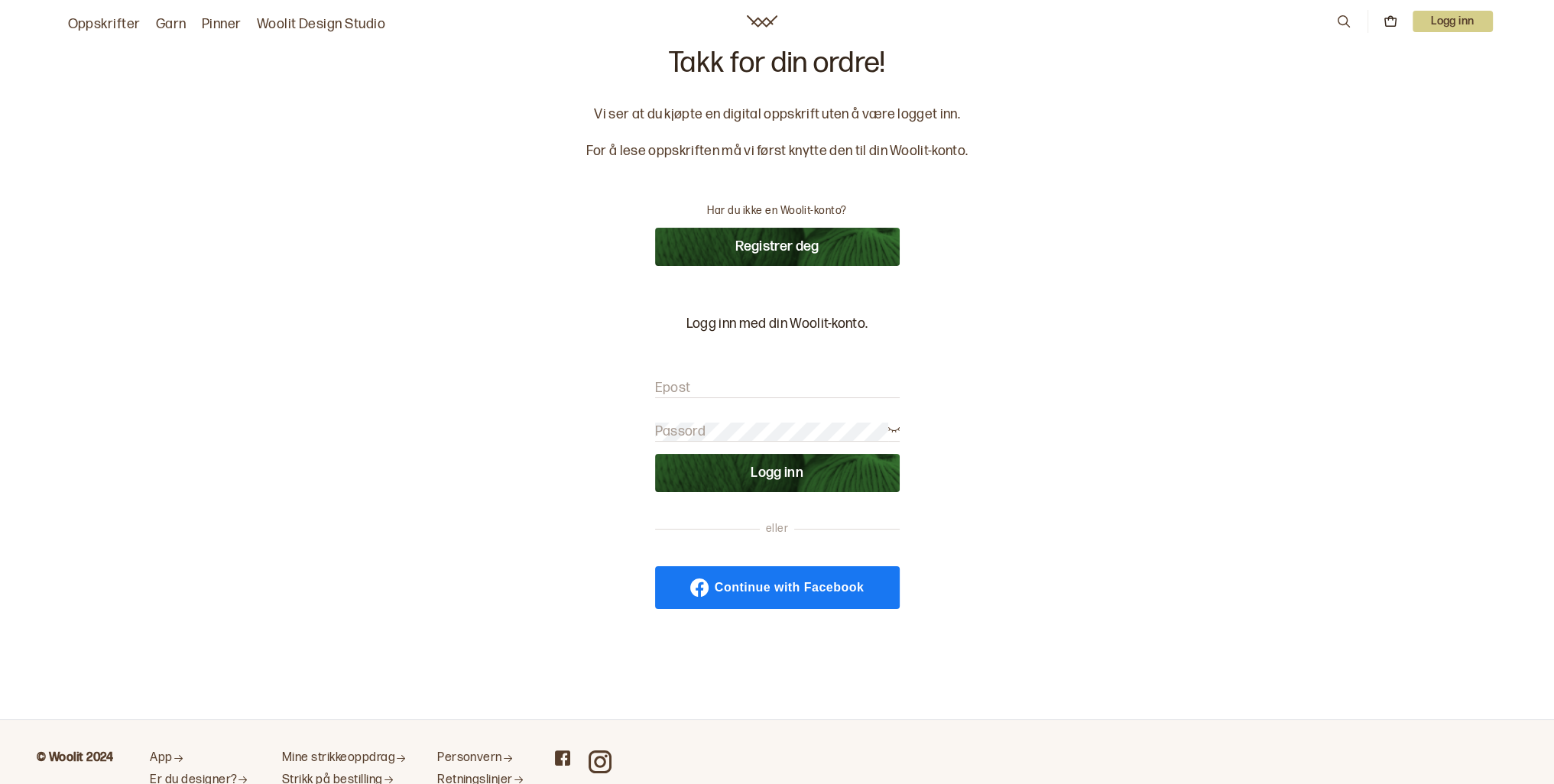
click at [776, 377] on form "Epost Passord Logg inn" at bounding box center [777, 427] width 244 height 128
click at [709, 393] on input "Epost" at bounding box center [777, 388] width 244 height 19
type input "[EMAIL_ADDRESS][DOMAIN_NAME]"
click at [685, 470] on button "Logg inn" at bounding box center [777, 473] width 244 height 38
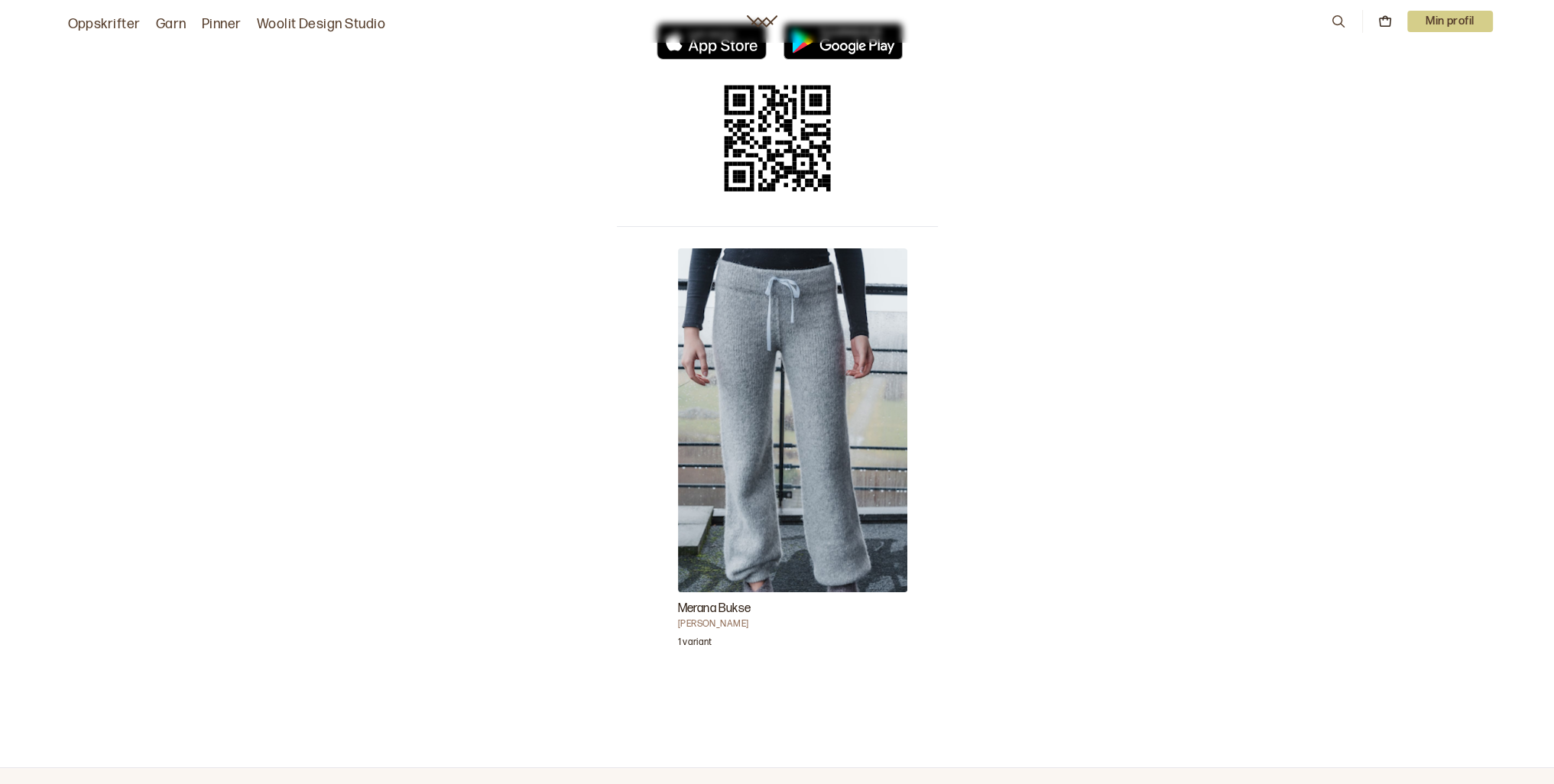
scroll to position [343, 0]
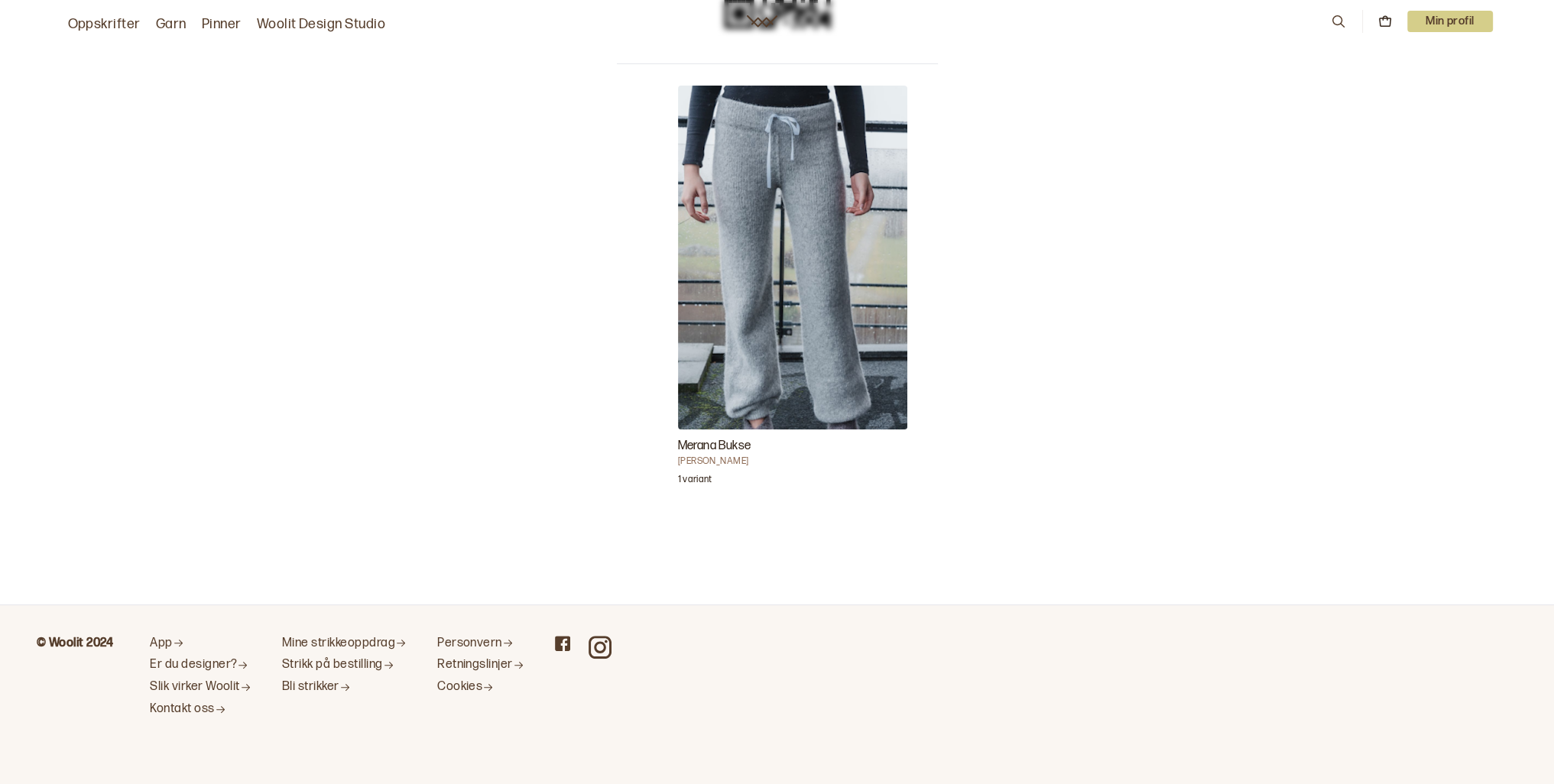
click at [696, 444] on h3 "Merana Bukse" at bounding box center [793, 447] width 230 height 19
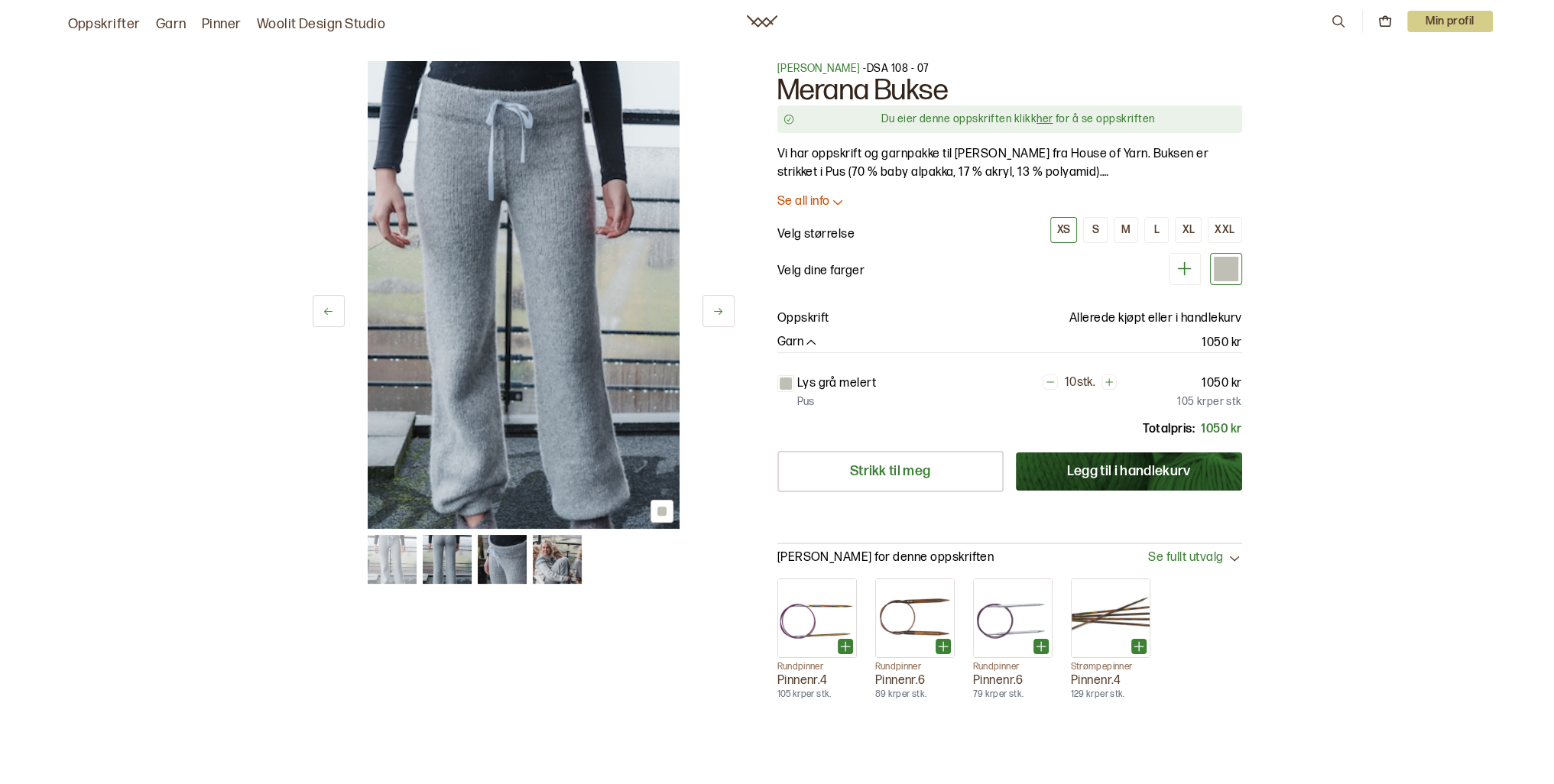
scroll to position [688, 0]
